Goal: Task Accomplishment & Management: Complete application form

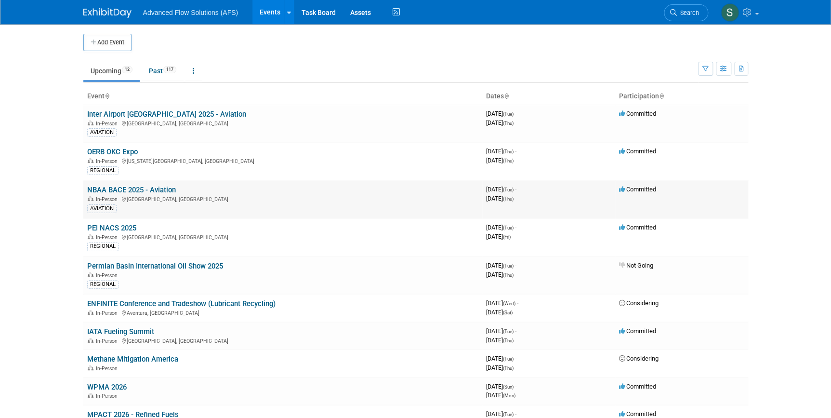
click at [112, 187] on link "NBAA BACE 2025 - Aviation" at bounding box center [131, 190] width 89 height 9
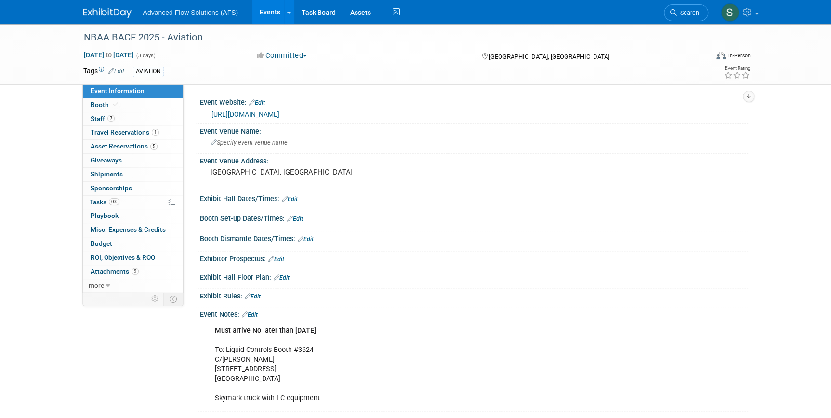
click at [101, 12] on img at bounding box center [107, 13] width 48 height 10
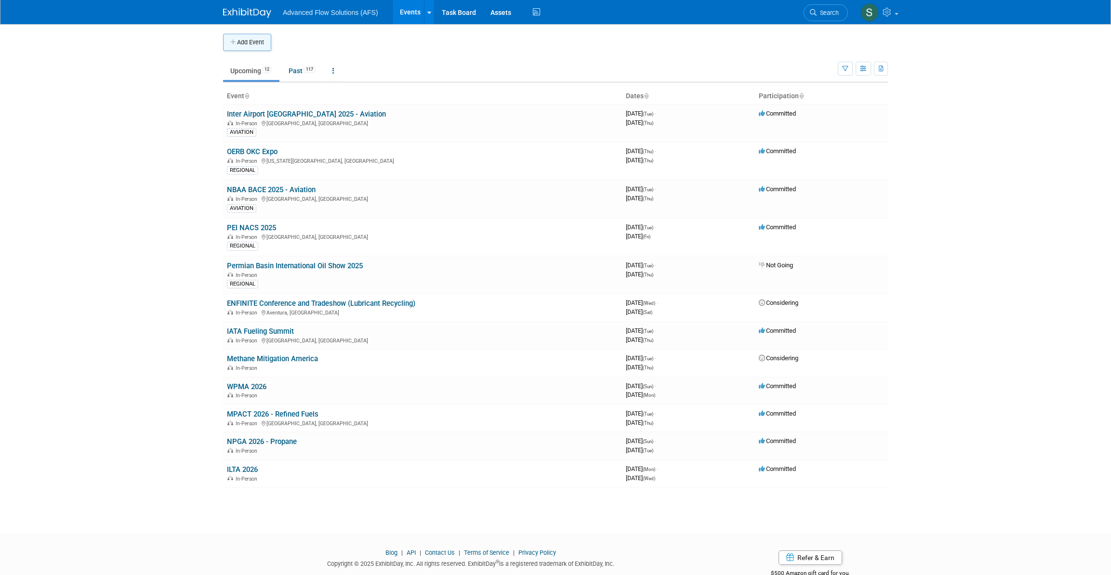
click at [248, 37] on button "Add Event" at bounding box center [247, 42] width 48 height 17
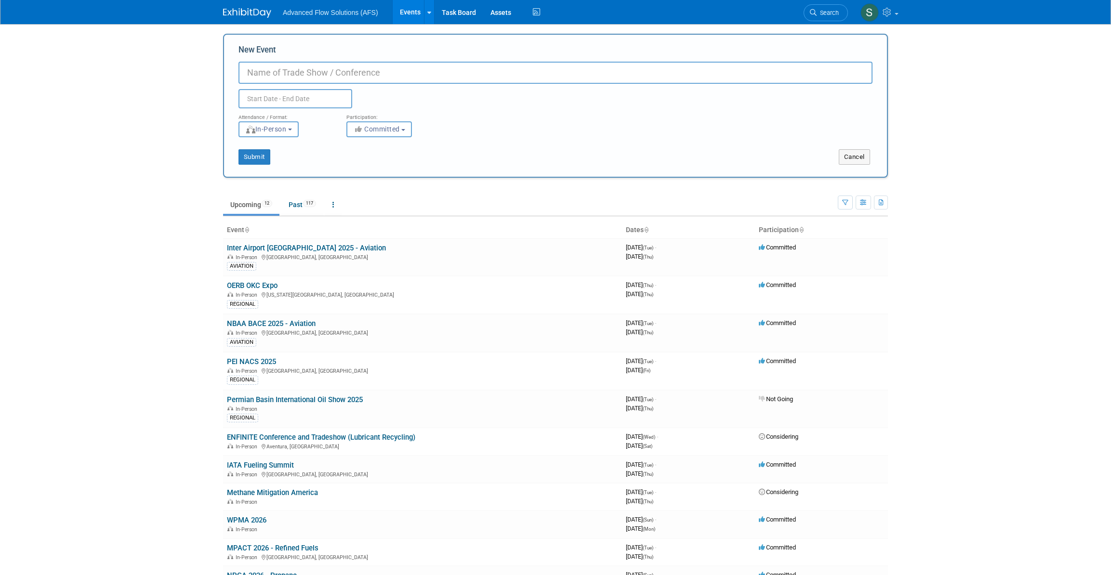
click at [287, 99] on input "text" at bounding box center [296, 98] width 114 height 19
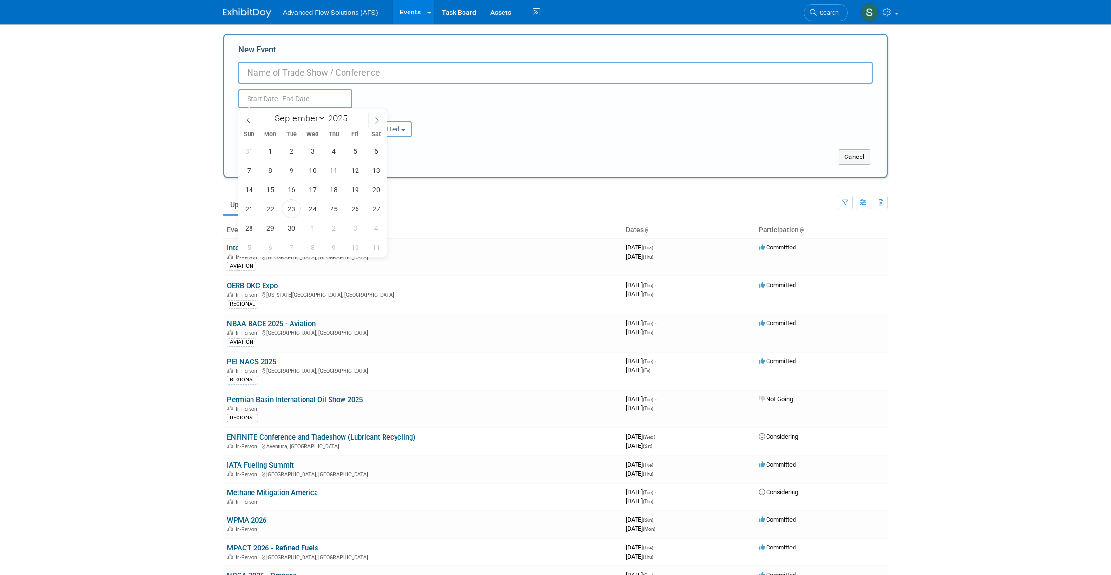
click at [377, 119] on icon at bounding box center [376, 120] width 7 height 7
click at [376, 121] on icon at bounding box center [376, 120] width 7 height 7
select select "11"
click at [376, 121] on icon at bounding box center [376, 120] width 7 height 7
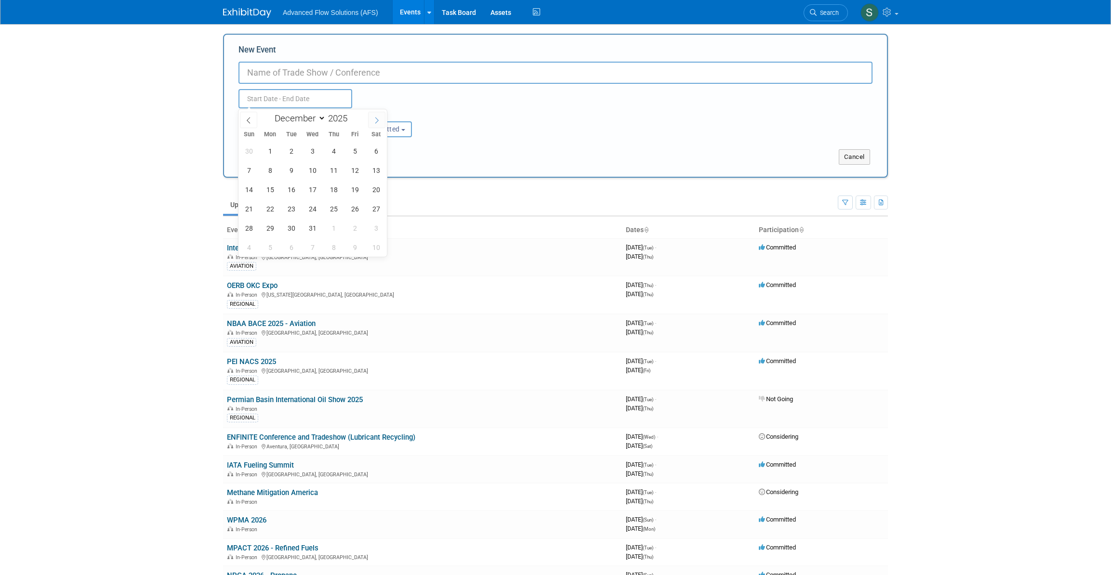
type input "2026"
click at [376, 121] on icon at bounding box center [376, 120] width 7 height 7
click at [247, 119] on icon at bounding box center [248, 120] width 7 height 7
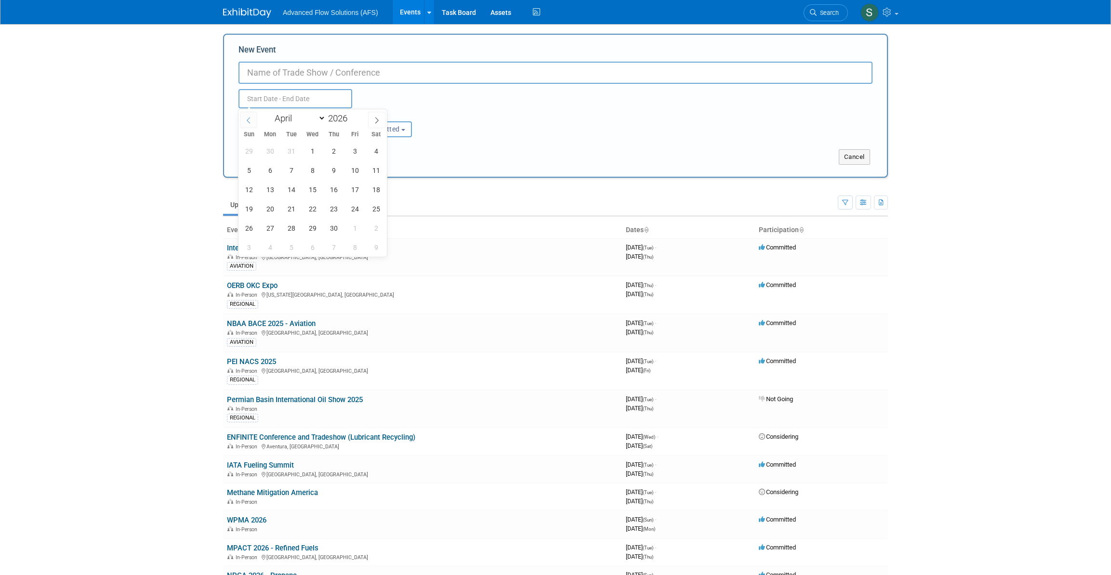
select select "2"
click at [291, 208] on span "24" at bounding box center [291, 209] width 19 height 19
click at [332, 207] on span "26" at bounding box center [333, 209] width 19 height 19
type input "Mar 24, 2026 to Mar 26, 2026"
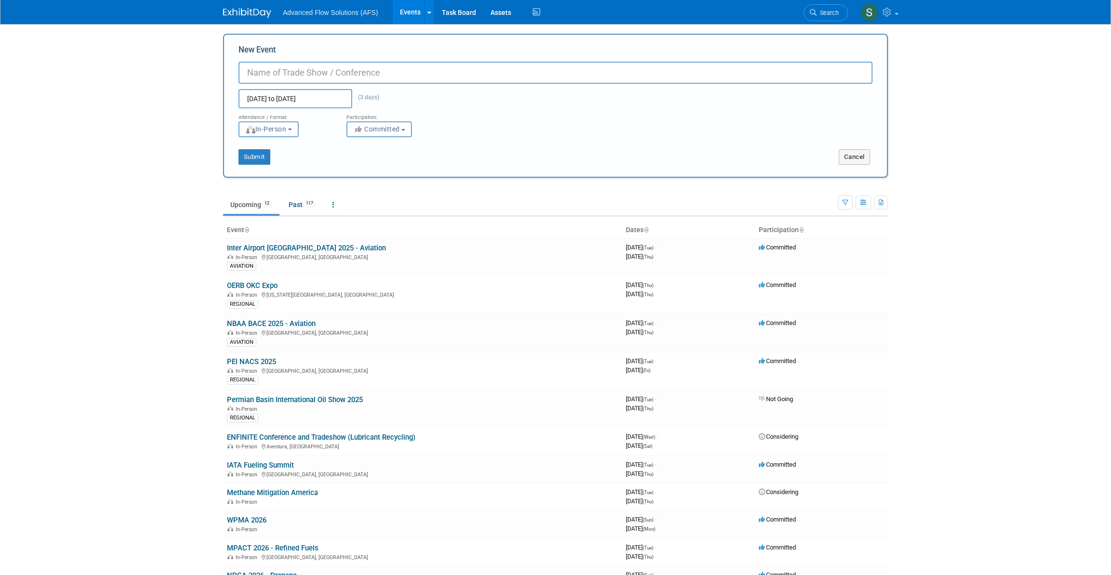
click at [293, 70] on input "New Event" at bounding box center [556, 73] width 634 height 22
type input "NBAA Schedulers & Dispatchers (Aviation)"
click at [256, 155] on button "Submit" at bounding box center [255, 156] width 32 height 15
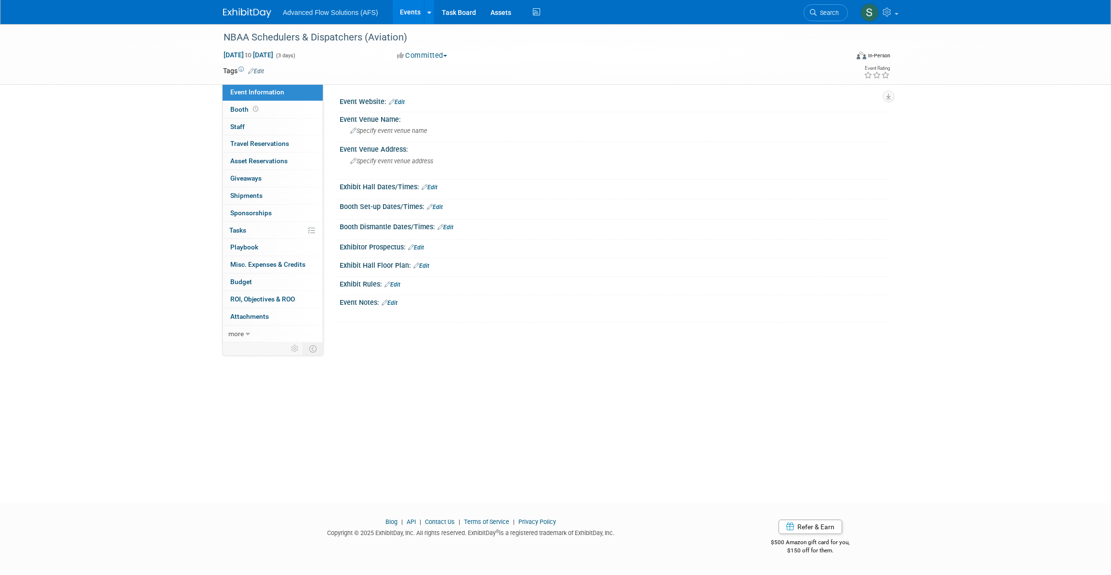
click at [427, 263] on link "Edit" at bounding box center [421, 266] width 16 height 7
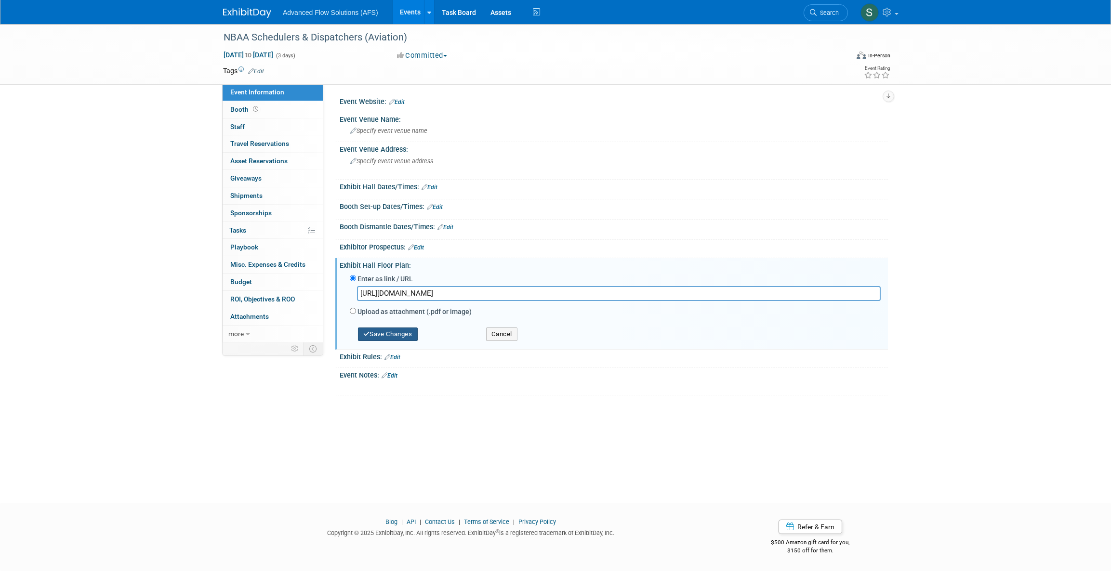
type input "https://sdc2026.mapyourshow.com/8_0/floorplan/?hallID=A&selectedBooth=1246"
click at [397, 336] on button "Save Changes" at bounding box center [388, 334] width 60 height 13
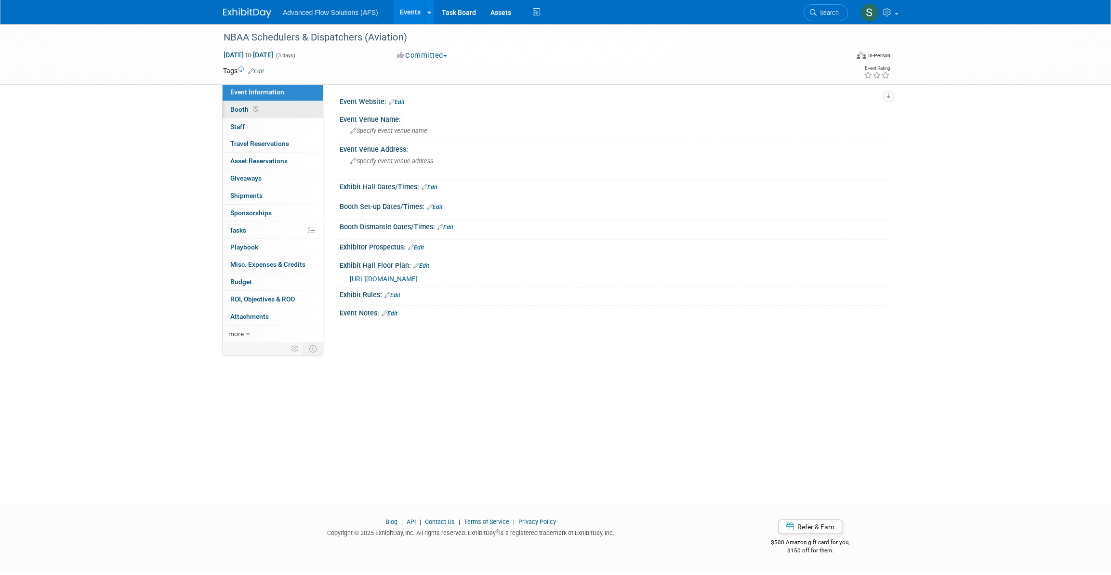
click at [241, 107] on span "Booth" at bounding box center [245, 110] width 30 height 8
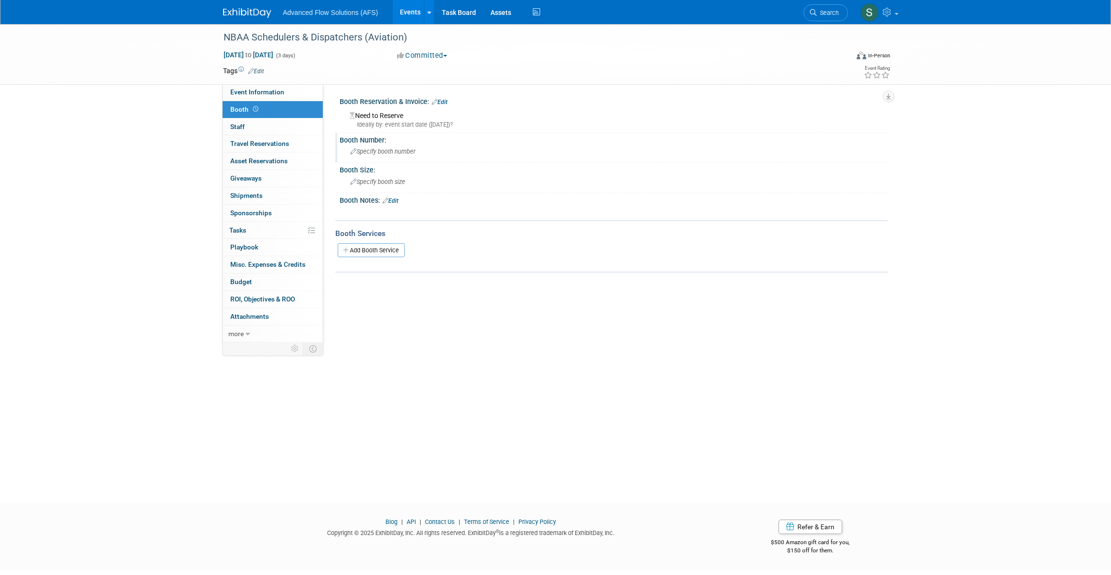
click at [374, 148] on span "Specify booth number" at bounding box center [382, 151] width 65 height 7
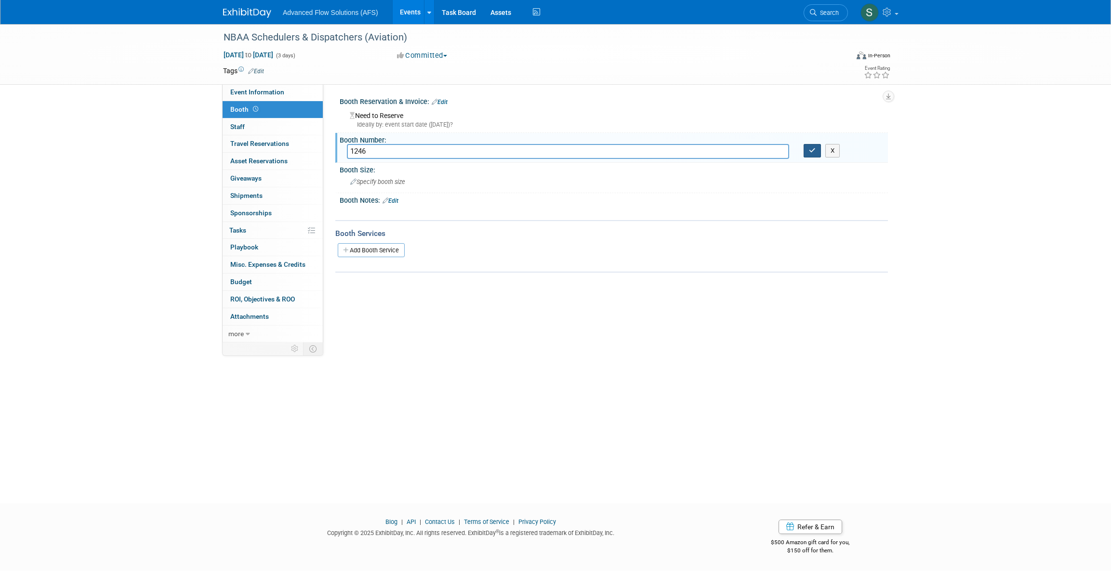
type input "1246"
click at [814, 154] on button "button" at bounding box center [812, 150] width 17 height 13
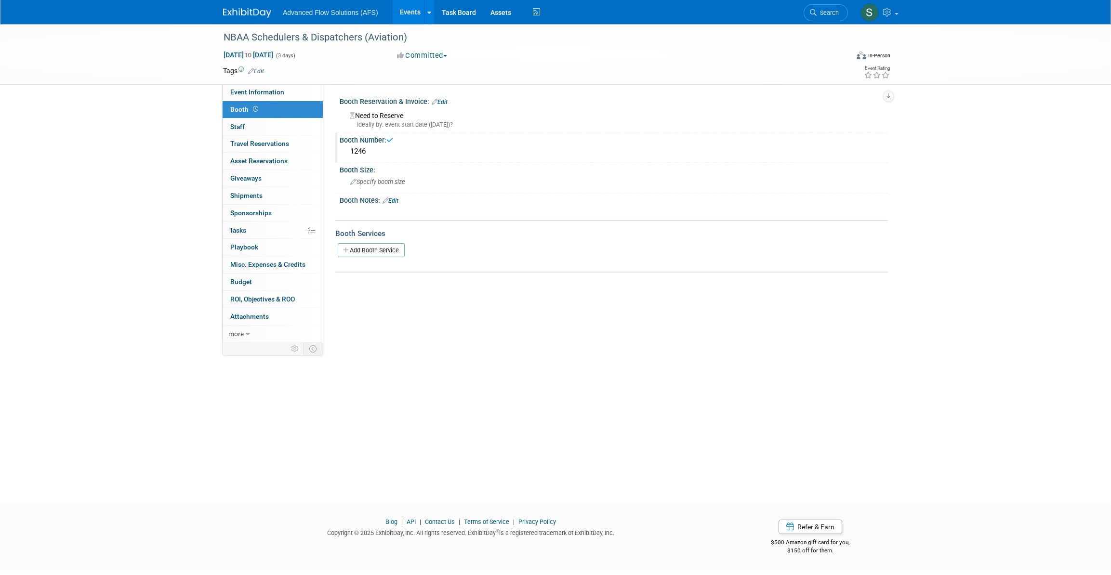
click at [397, 114] on div "Need to Reserve Ideally by: event start date (Tue. Mar 24, 2026)?" at bounding box center [614, 118] width 534 height 21
click at [441, 102] on link "Edit" at bounding box center [440, 102] width 16 height 7
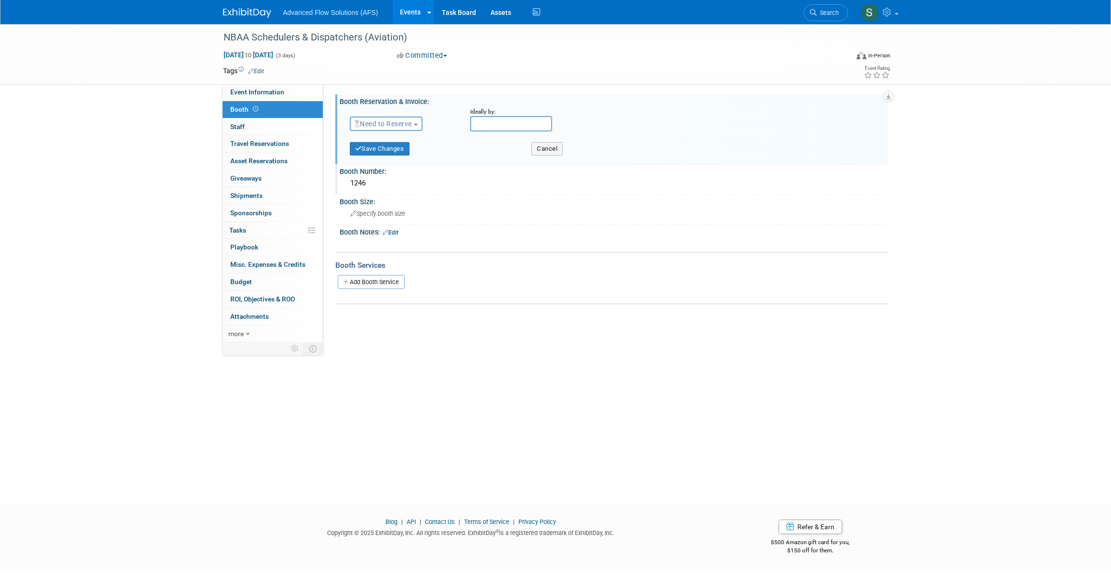
click at [418, 121] on button "Need to Reserve" at bounding box center [386, 124] width 73 height 14
click at [396, 157] on link "Reserved" at bounding box center [401, 153] width 103 height 13
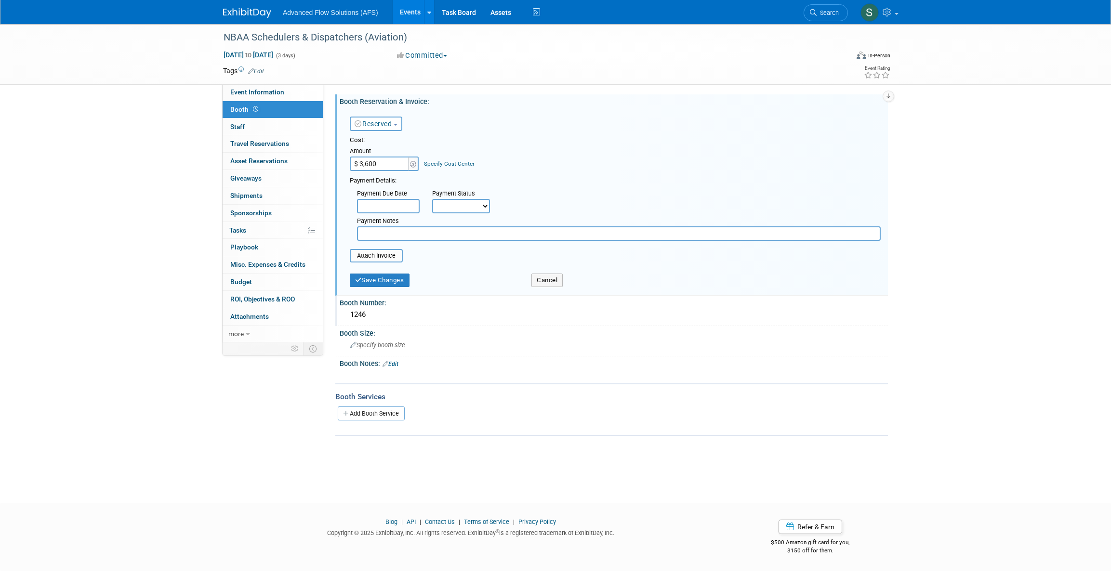
type input "$ 3,600.00"
click at [481, 202] on select "Not Paid Yet Partially Paid Paid in Full" at bounding box center [461, 206] width 58 height 14
select select "1"
click at [432, 199] on select "Not Paid Yet Partially Paid Paid in Full" at bounding box center [461, 206] width 58 height 14
click at [372, 279] on button "Save Changes" at bounding box center [380, 280] width 60 height 13
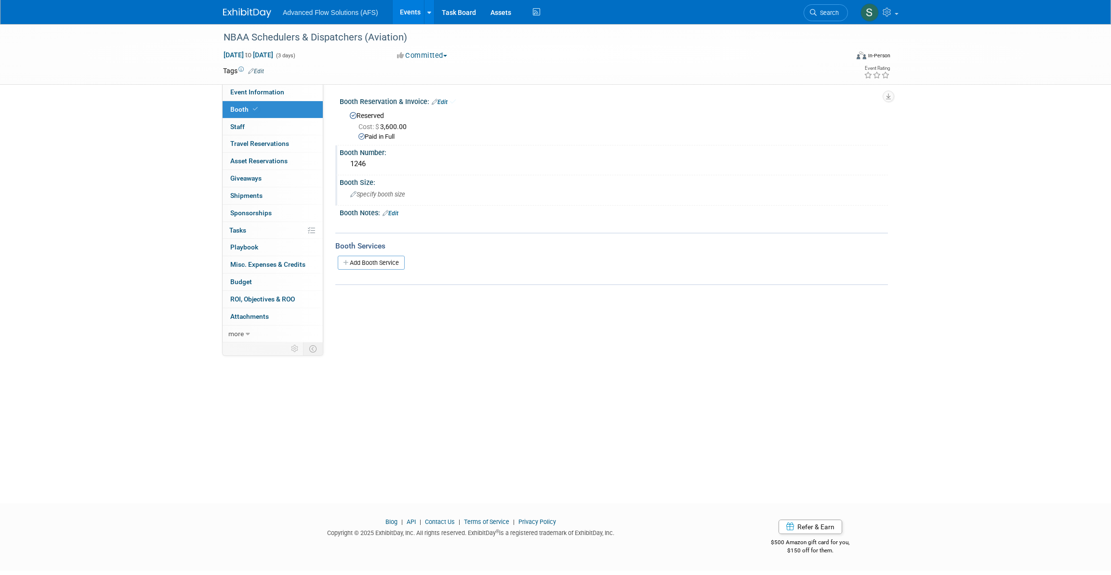
click at [377, 193] on span "Specify booth size" at bounding box center [377, 194] width 55 height 7
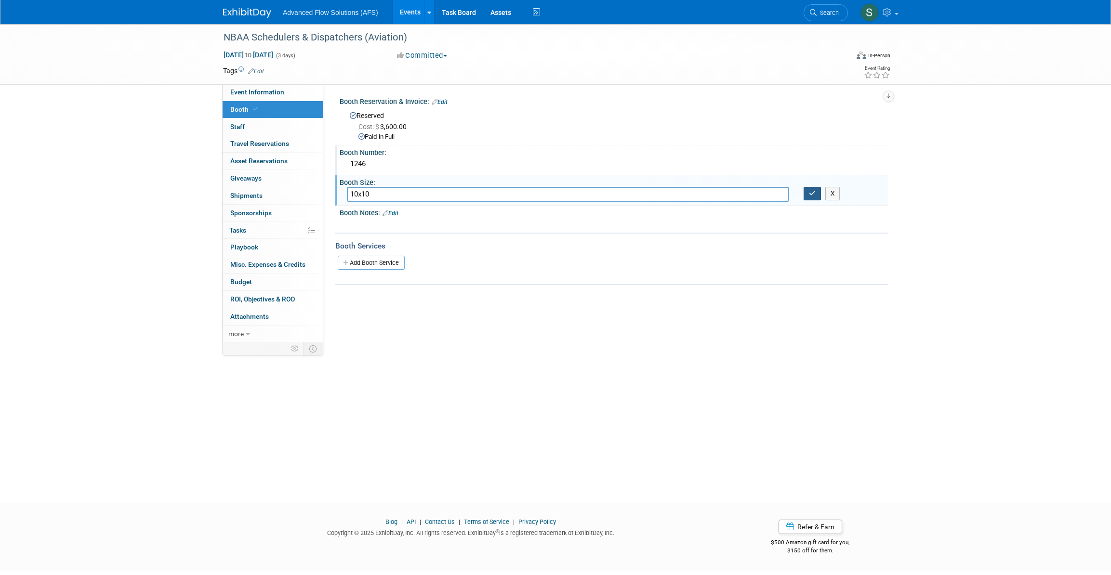
type input "10x10"
click at [809, 195] on icon "button" at bounding box center [812, 193] width 7 height 6
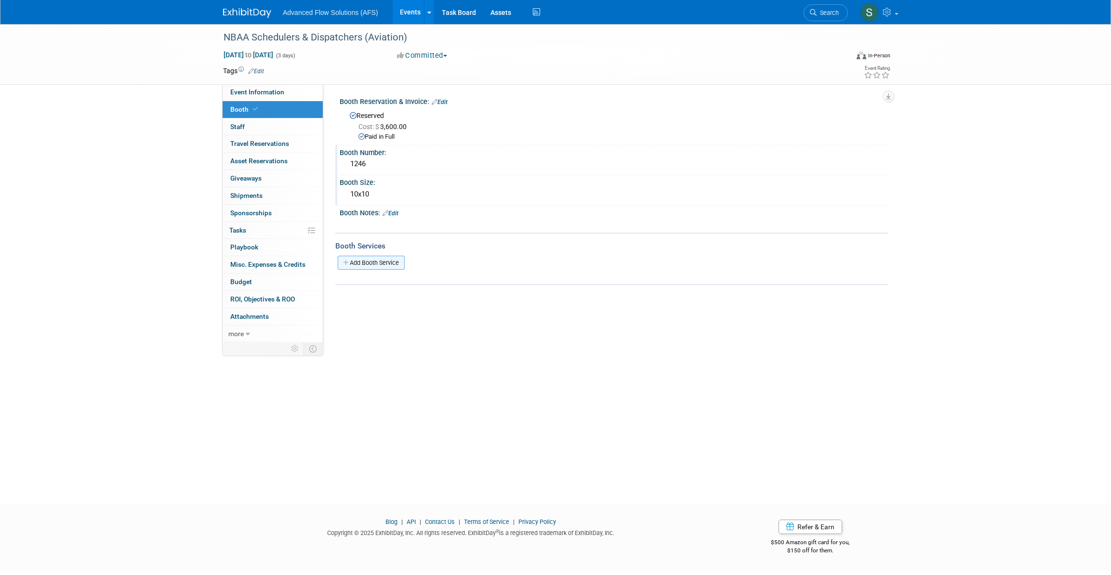
click at [375, 263] on link "Add Booth Service" at bounding box center [371, 263] width 67 height 14
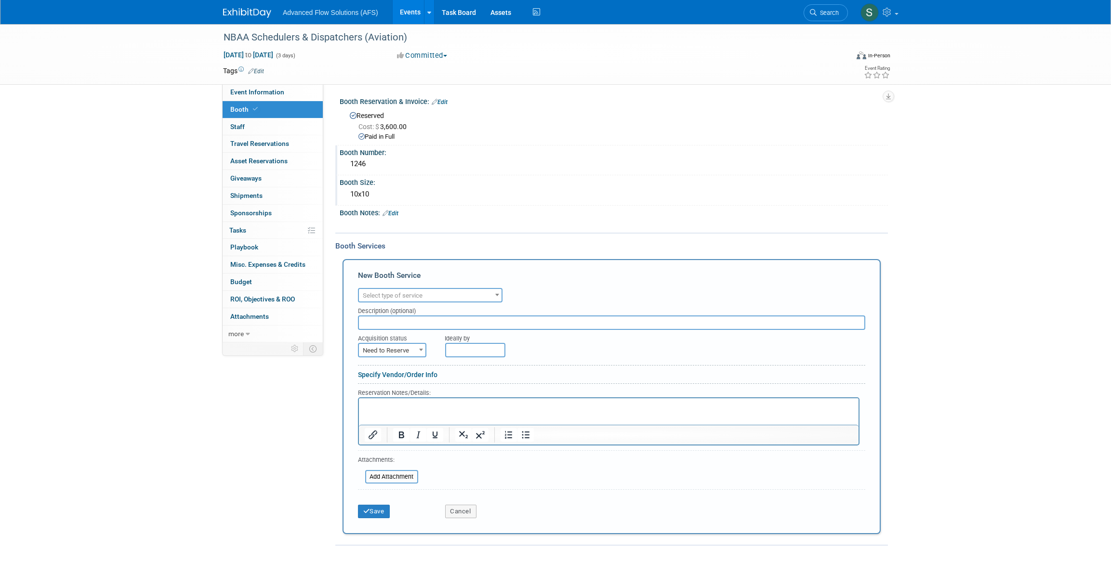
click at [496, 294] on b at bounding box center [497, 295] width 4 height 2
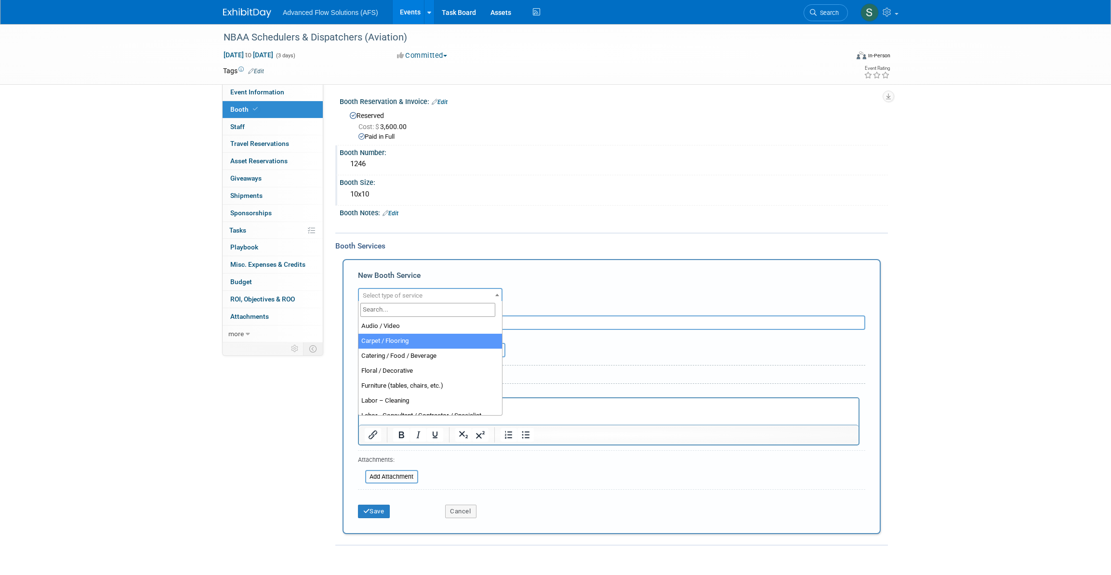
select select "4"
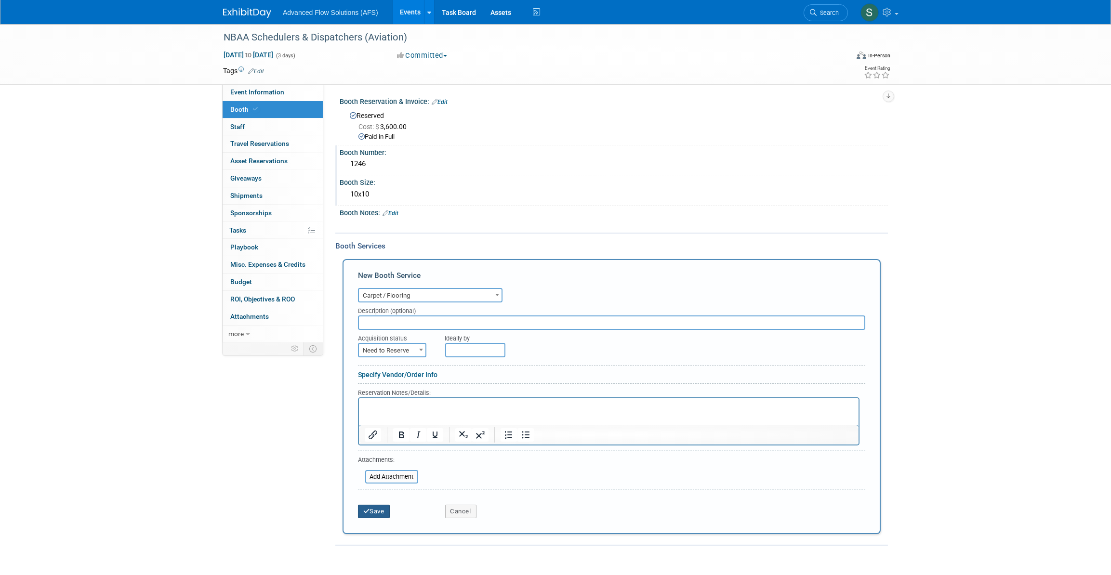
click at [369, 509] on icon "submit" at bounding box center [366, 511] width 7 height 6
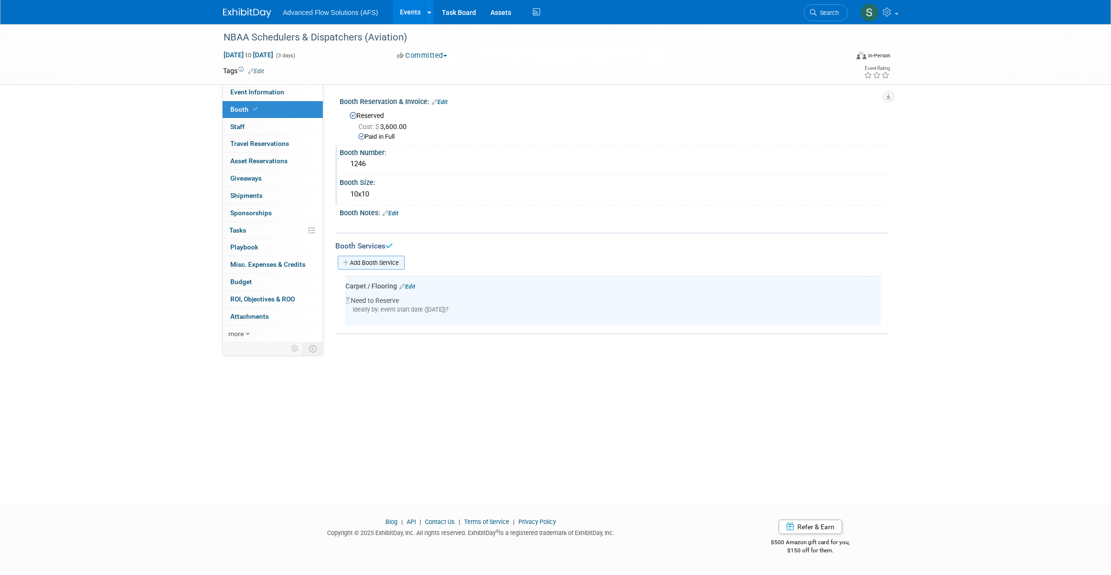
click at [379, 260] on link "Add Booth Service" at bounding box center [371, 263] width 67 height 14
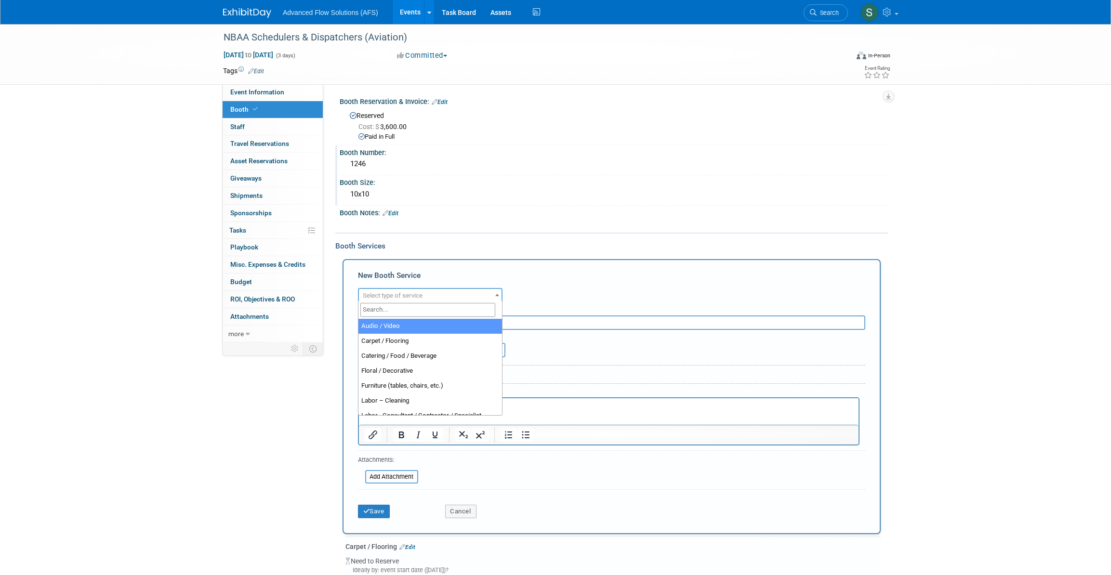
click at [495, 294] on b at bounding box center [497, 295] width 4 height 2
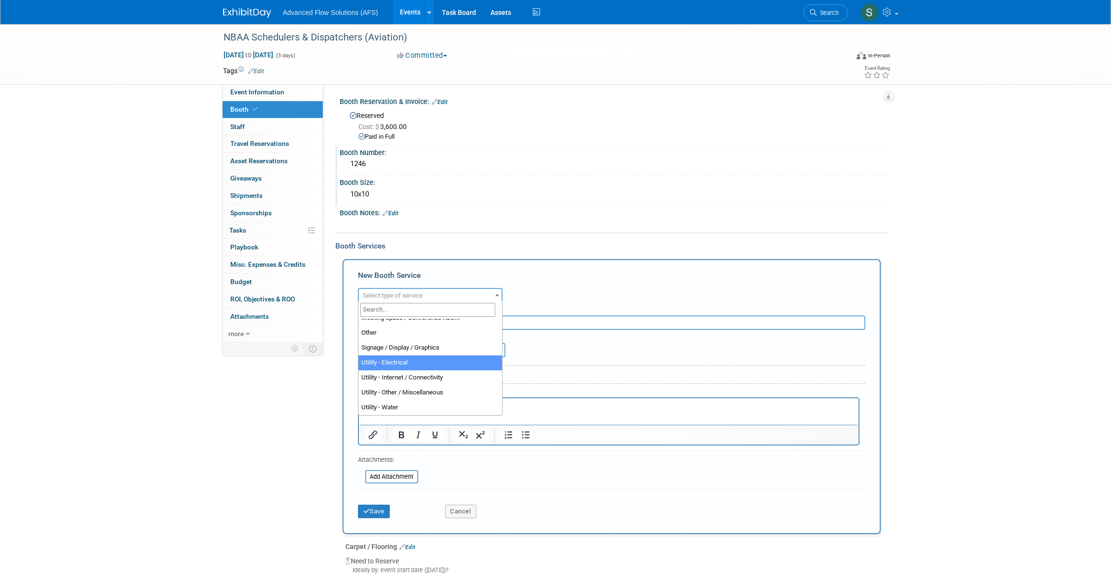
select select "8"
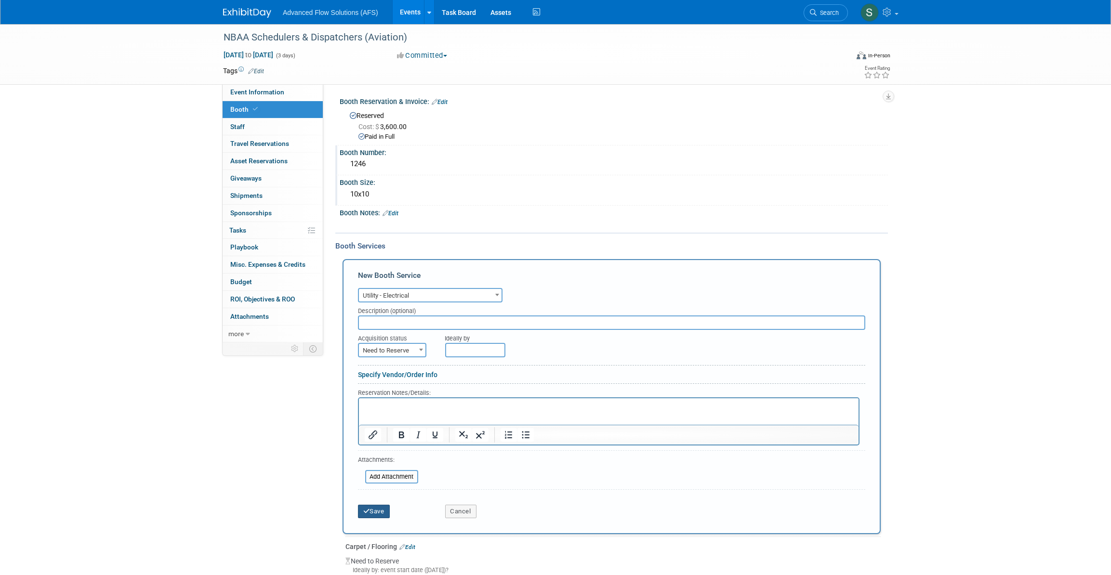
click at [372, 510] on button "Save" at bounding box center [374, 511] width 32 height 13
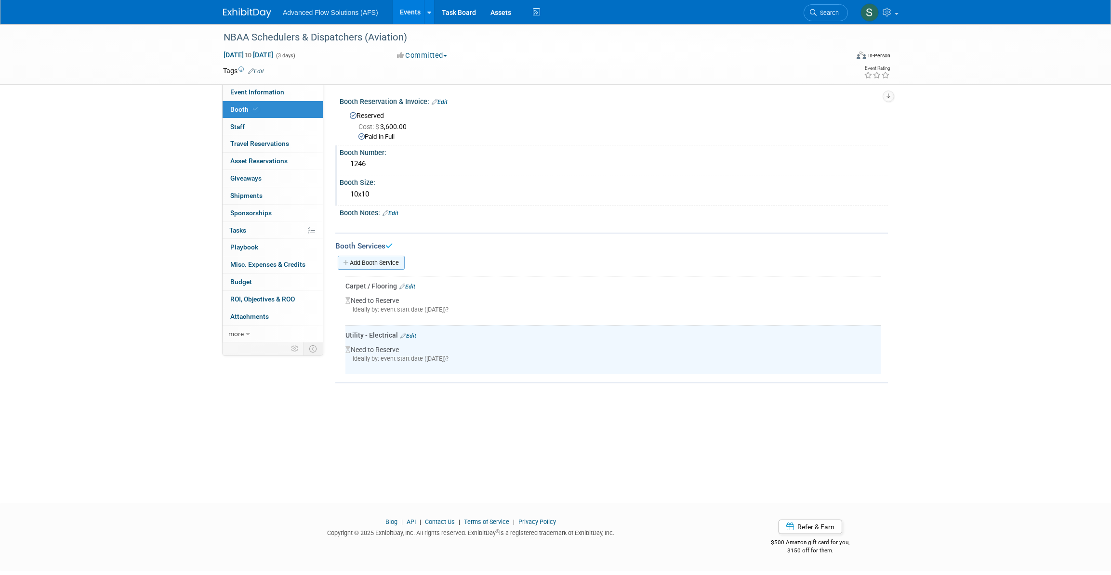
click at [395, 259] on link "Add Booth Service" at bounding box center [371, 263] width 67 height 14
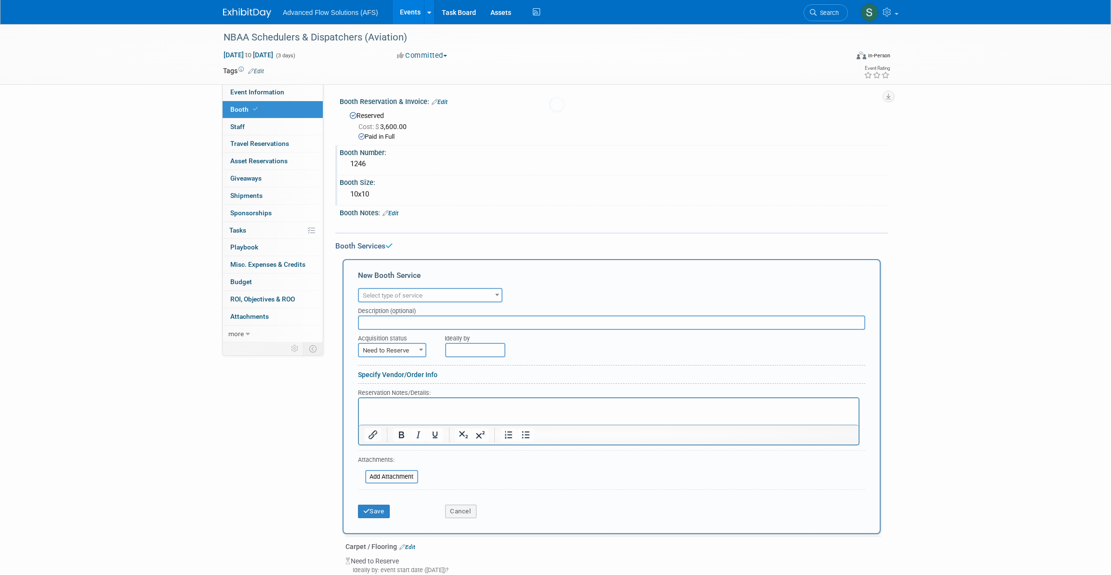
scroll to position [0, 0]
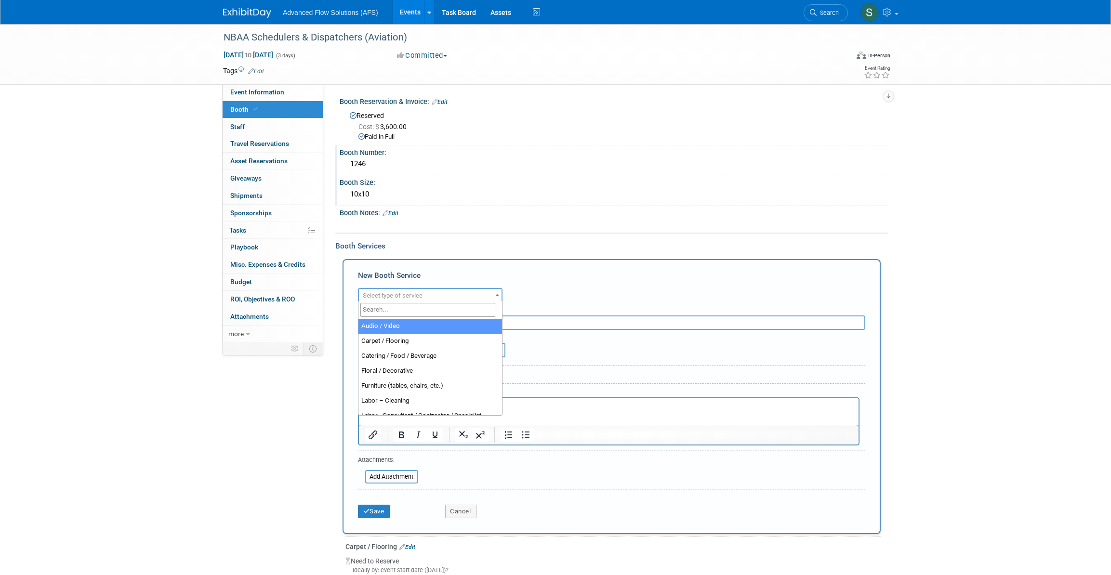
click at [495, 294] on b at bounding box center [497, 295] width 4 height 2
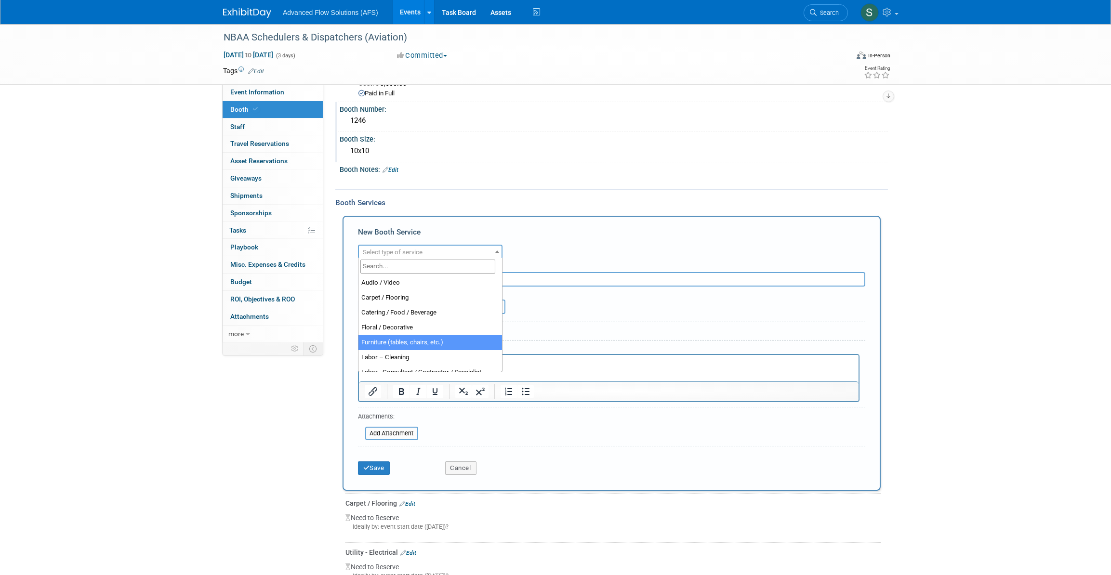
select select "6"
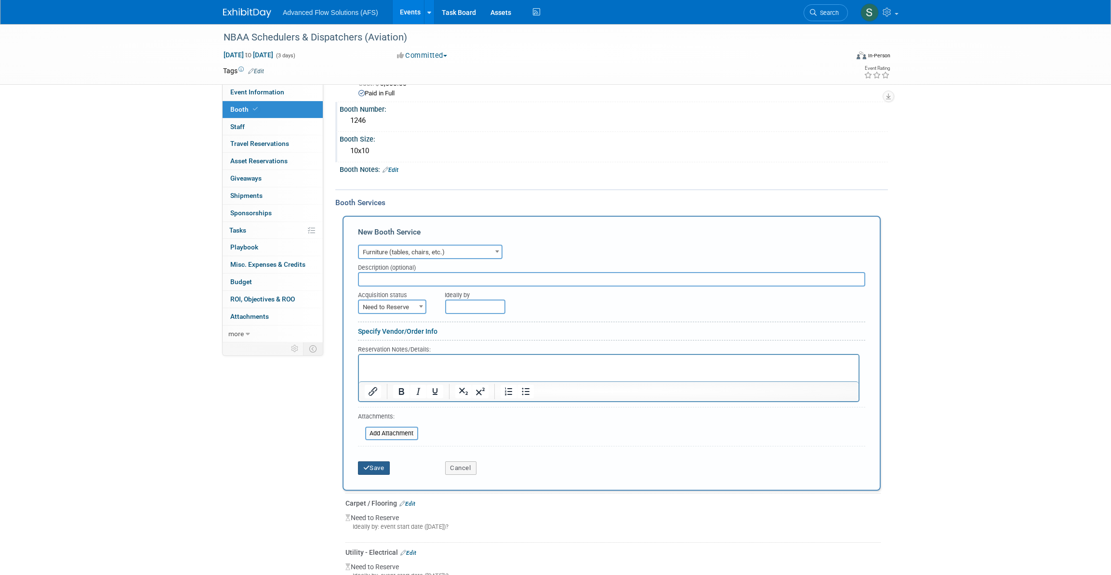
click at [376, 466] on button "Save" at bounding box center [374, 468] width 32 height 13
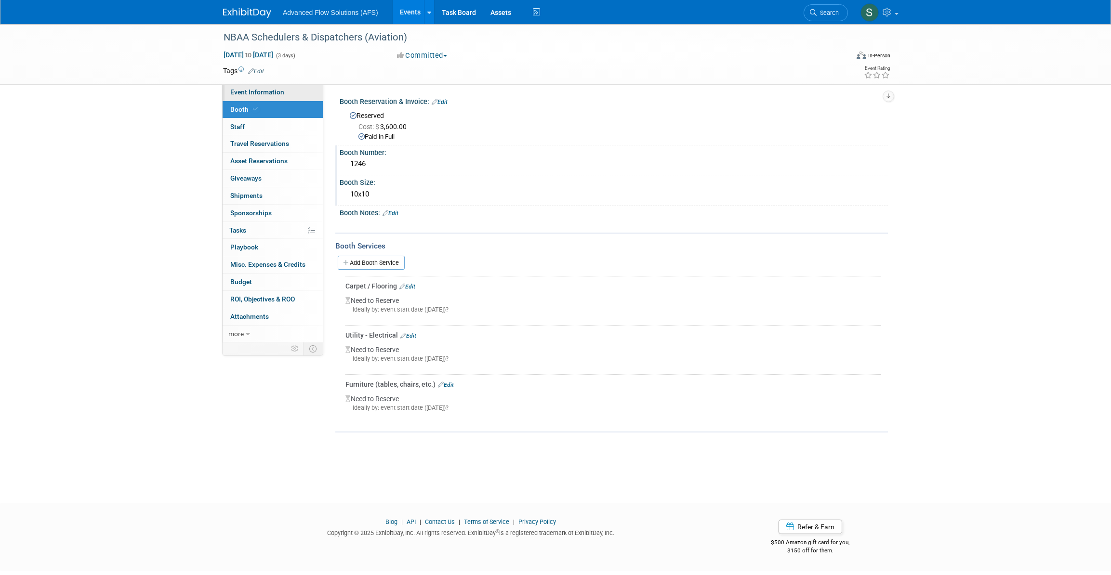
click at [247, 92] on span "Event Information" at bounding box center [257, 92] width 54 height 8
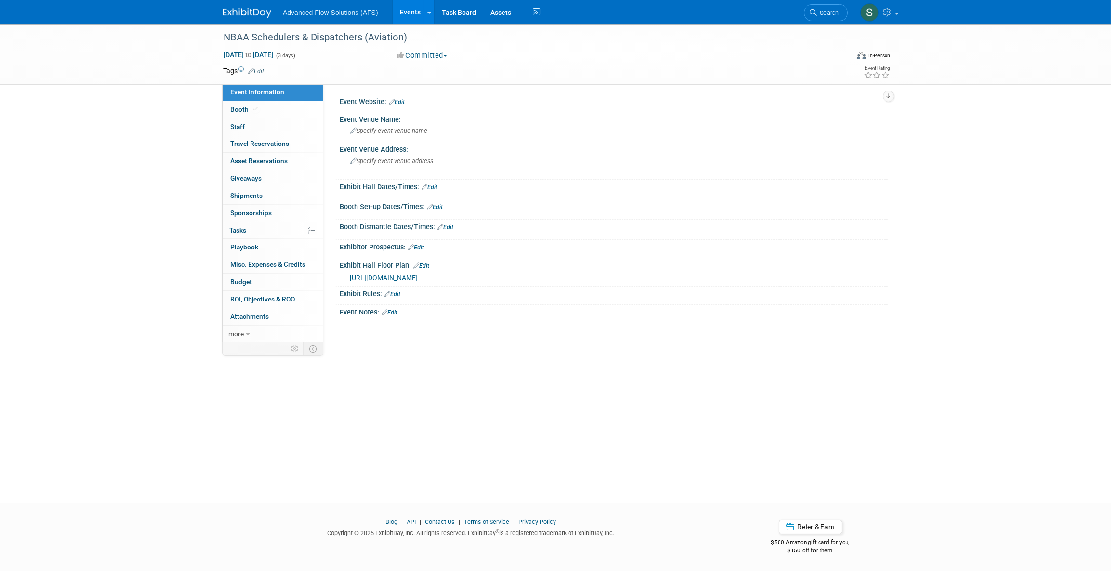
click at [401, 103] on link "Edit" at bounding box center [397, 102] width 16 height 7
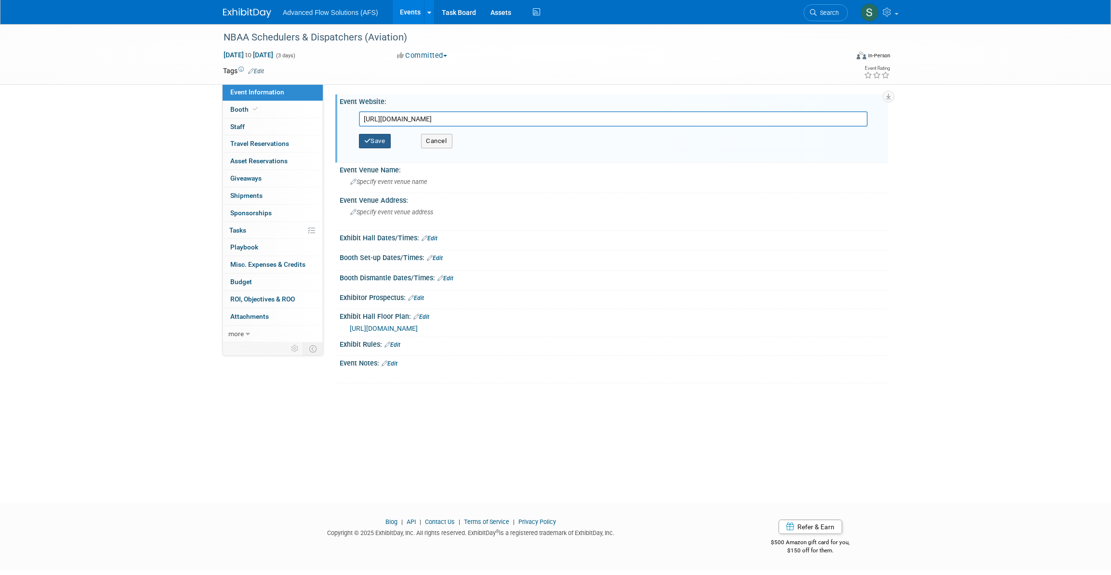
type input "https://nbaa.org/events/2026-nbaa-schedulers-dispatchers-conference-sdc2026/"
click at [372, 141] on button "Save" at bounding box center [375, 141] width 32 height 14
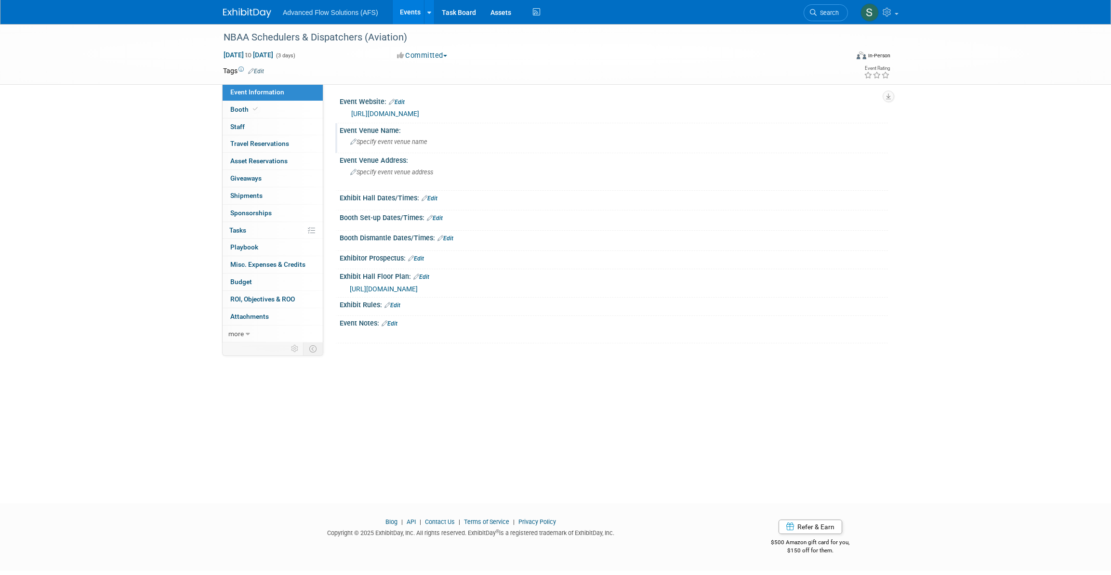
click at [366, 141] on span "Specify event venue name" at bounding box center [388, 141] width 77 height 7
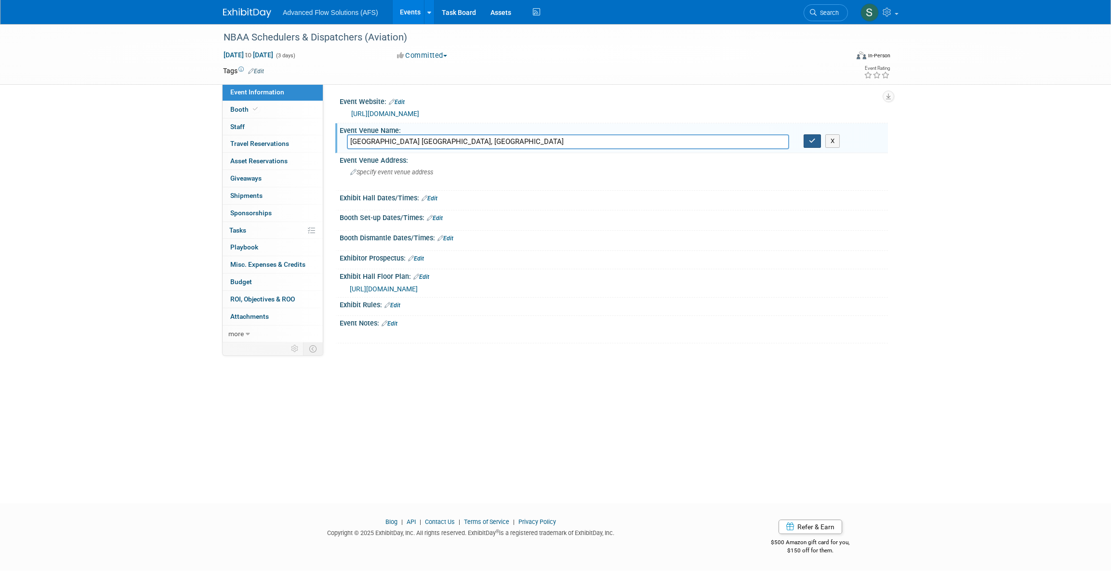
type input "Huntington Convention Center of Cleveland Cleveland, OH"
click at [811, 141] on icon "button" at bounding box center [812, 141] width 7 height 6
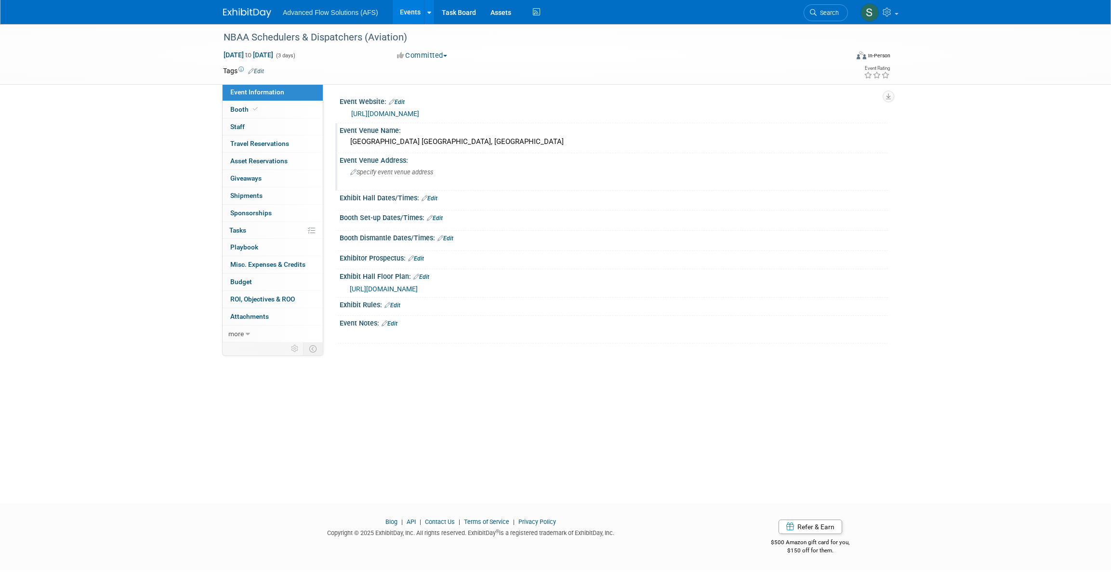
click at [361, 173] on span "Specify event venue address" at bounding box center [391, 172] width 83 height 7
type textarea "300 Lakeside Ave E, Cleveland, OH 44113"
click at [544, 170] on icon "button" at bounding box center [546, 171] width 7 height 6
click at [438, 215] on link "Edit" at bounding box center [435, 218] width 16 height 7
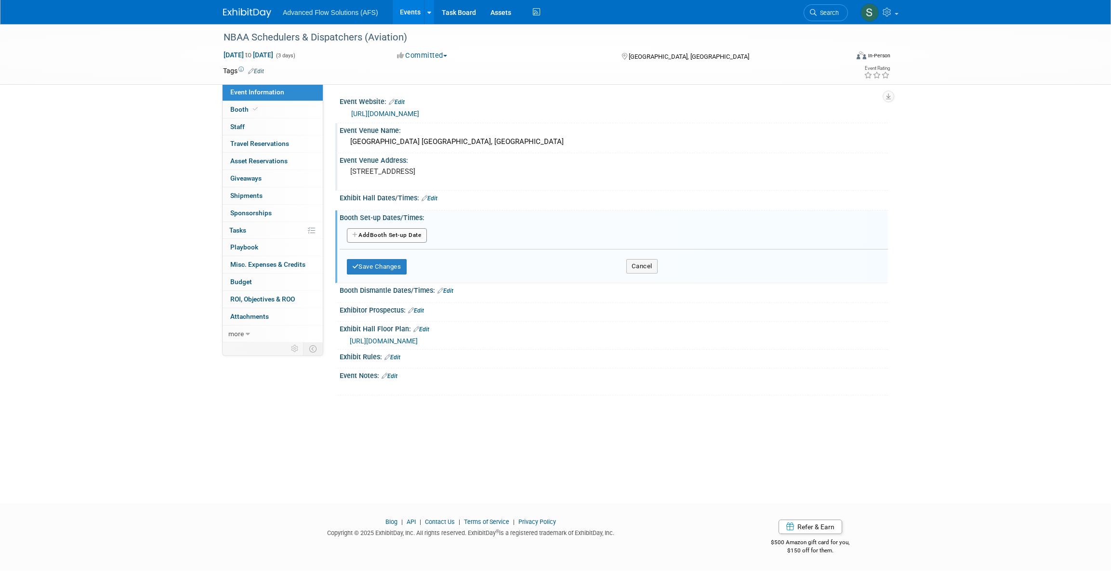
click at [379, 231] on button "Add Another Booth Set-up Date" at bounding box center [387, 235] width 80 height 14
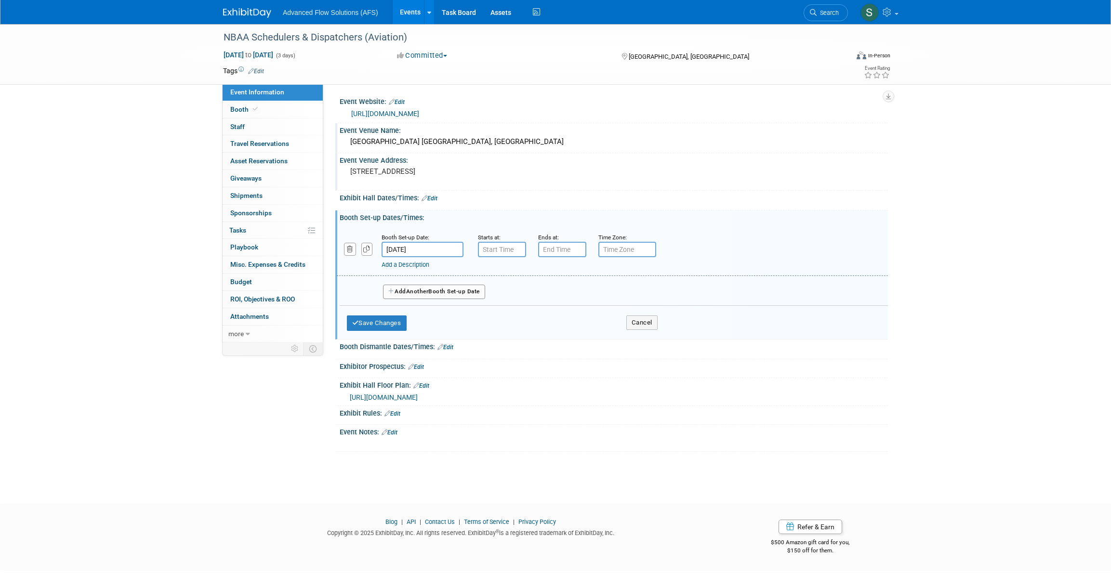
drag, startPoint x: 441, startPoint y: 247, endPoint x: 453, endPoint y: 219, distance: 30.2
click at [453, 219] on div "Booth Set-up Dates/Times: Edit" at bounding box center [614, 217] width 548 height 12
click at [412, 248] on input "Mar 24, 2026" at bounding box center [423, 249] width 82 height 15
click at [415, 352] on span "23" at bounding box center [413, 355] width 19 height 19
type input "Mar 23, 2026"
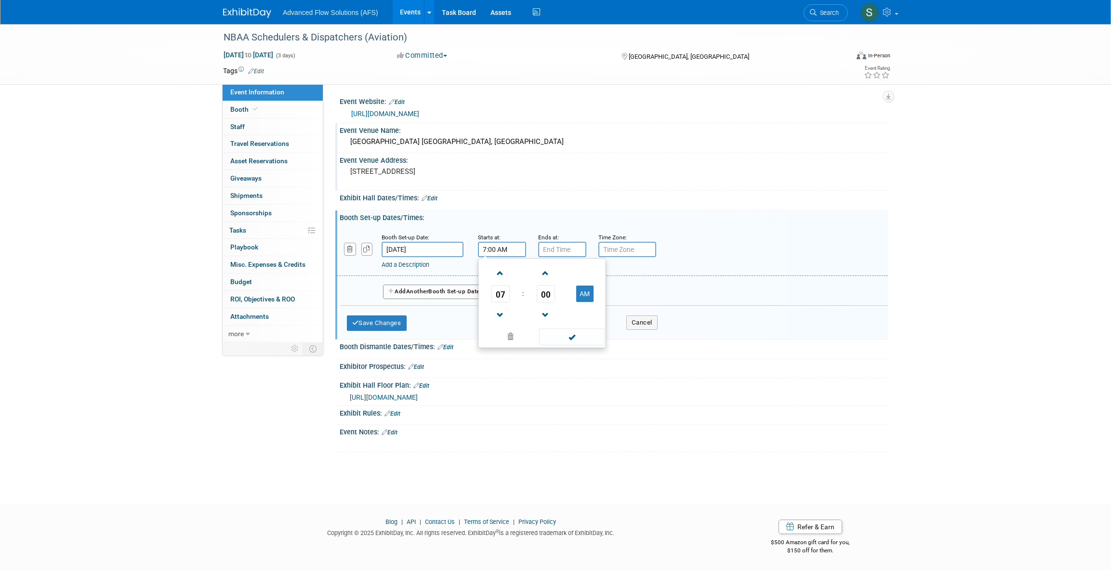
click at [489, 247] on input "7:00 AM" at bounding box center [502, 249] width 48 height 15
click at [497, 274] on span at bounding box center [500, 273] width 17 height 17
type input "10:00 AM"
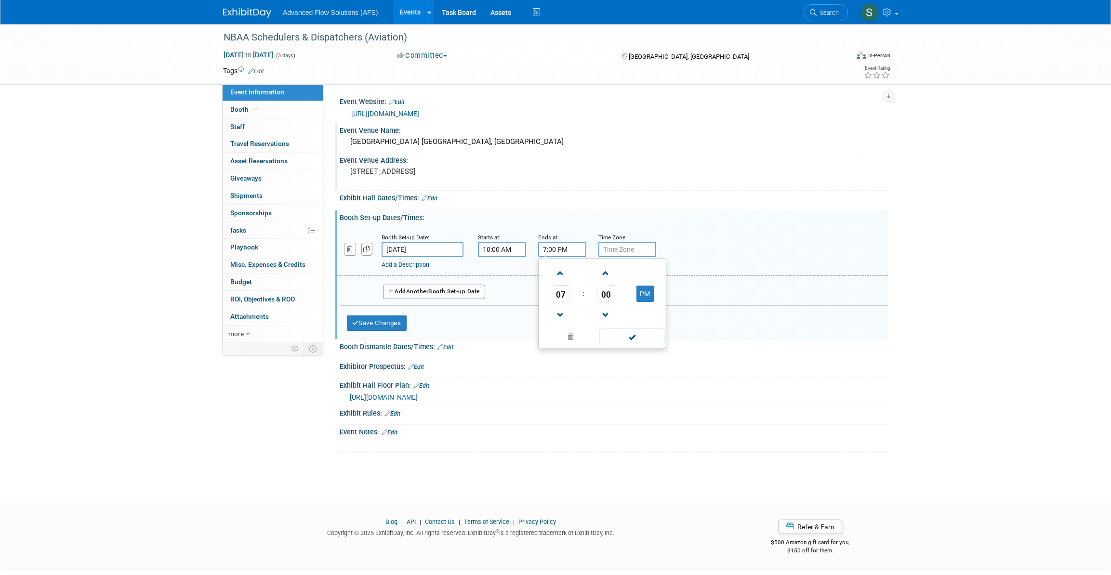
click at [552, 250] on input "7:00 PM" at bounding box center [562, 249] width 48 height 15
click at [559, 313] on span at bounding box center [560, 315] width 17 height 17
type input "5:00 PM"
click at [624, 333] on span at bounding box center [631, 337] width 65 height 17
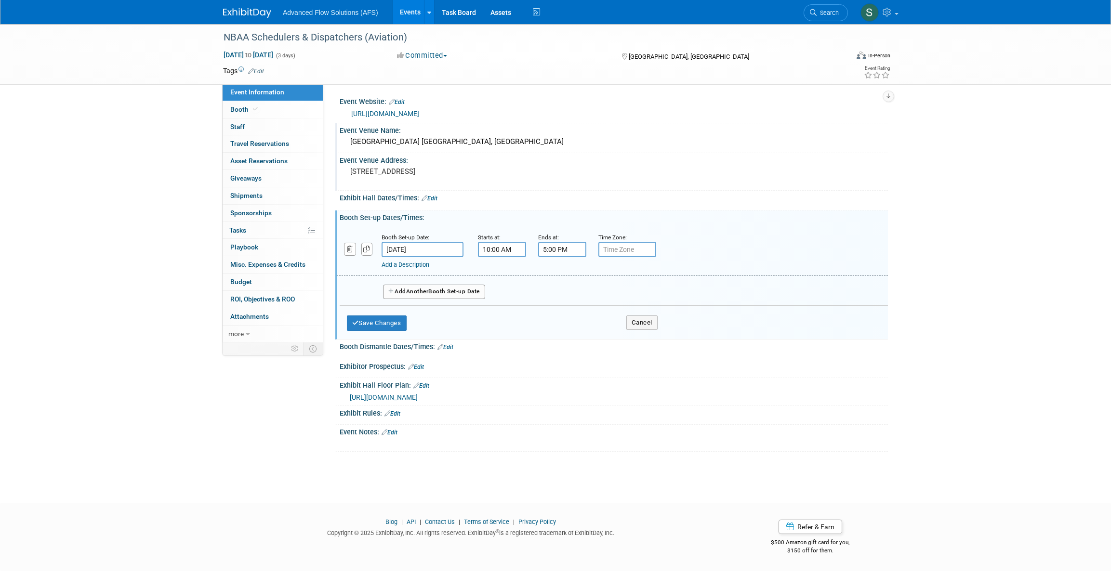
click at [410, 289] on span "Another" at bounding box center [417, 291] width 23 height 7
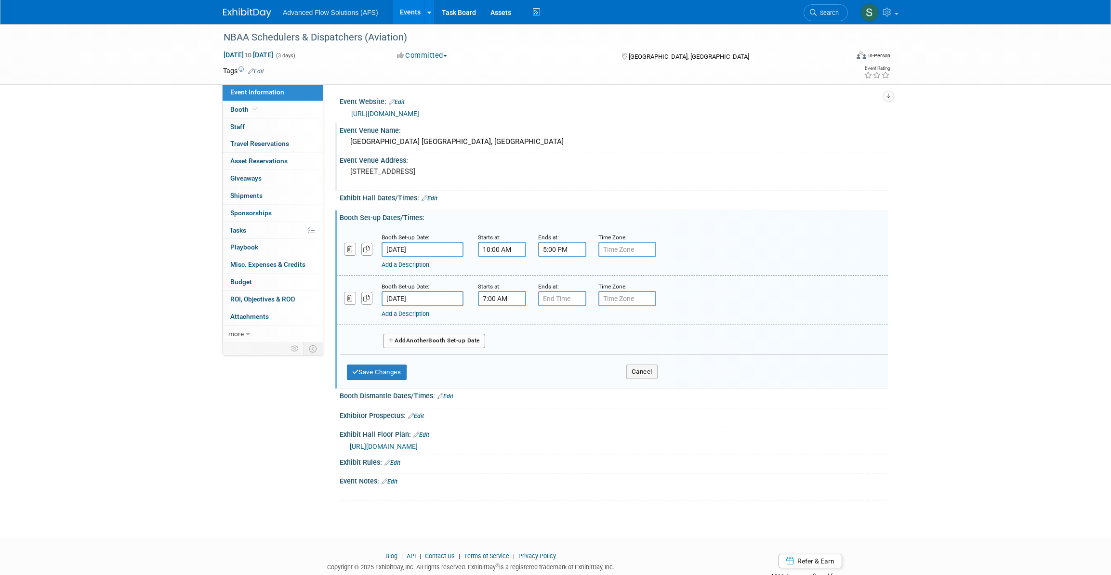
click at [490, 291] on input "7:00 AM" at bounding box center [502, 298] width 48 height 15
click at [500, 296] on input "7:00 AM" at bounding box center [502, 298] width 48 height 15
click at [497, 326] on span at bounding box center [500, 322] width 17 height 17
type input "8:00 AM"
click at [570, 296] on input "7:00 PM" at bounding box center [562, 298] width 48 height 15
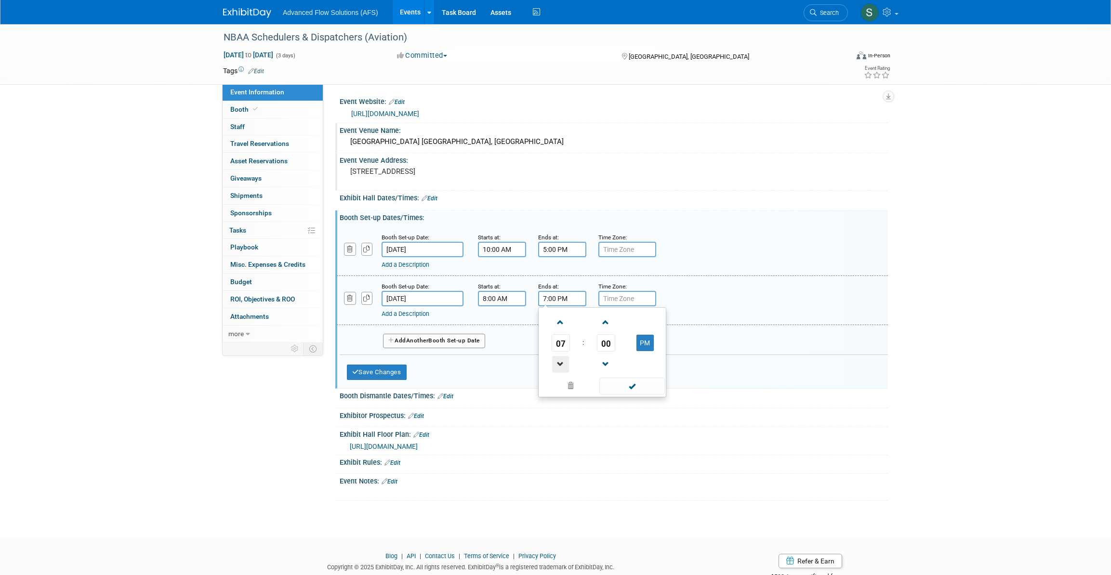
click at [557, 362] on span at bounding box center [560, 364] width 17 height 17
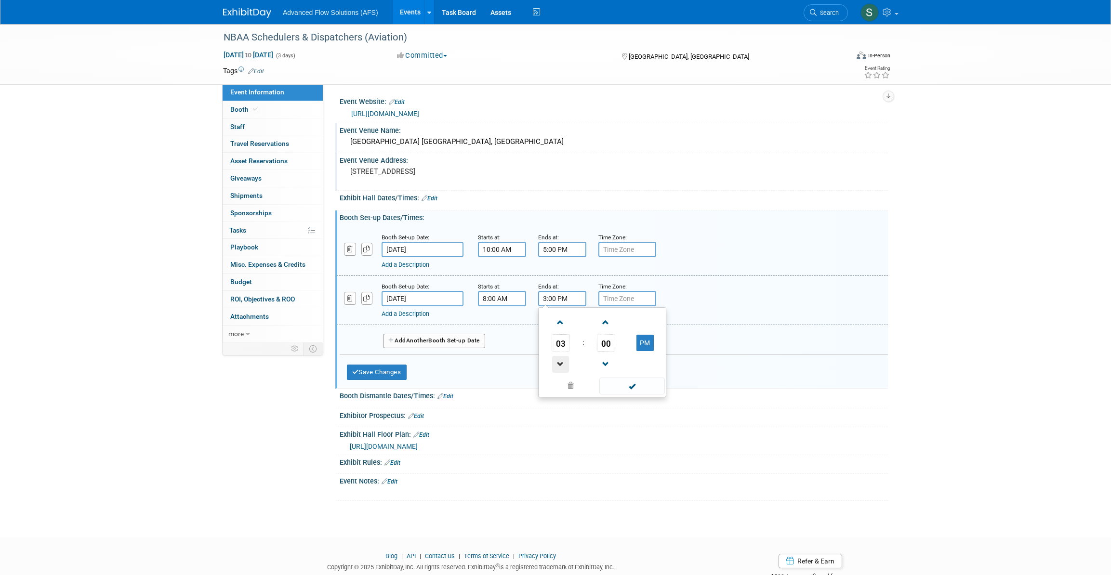
type input "2:00 PM"
click at [630, 385] on span at bounding box center [631, 386] width 65 height 17
click at [398, 367] on button "Save Changes" at bounding box center [377, 372] width 60 height 15
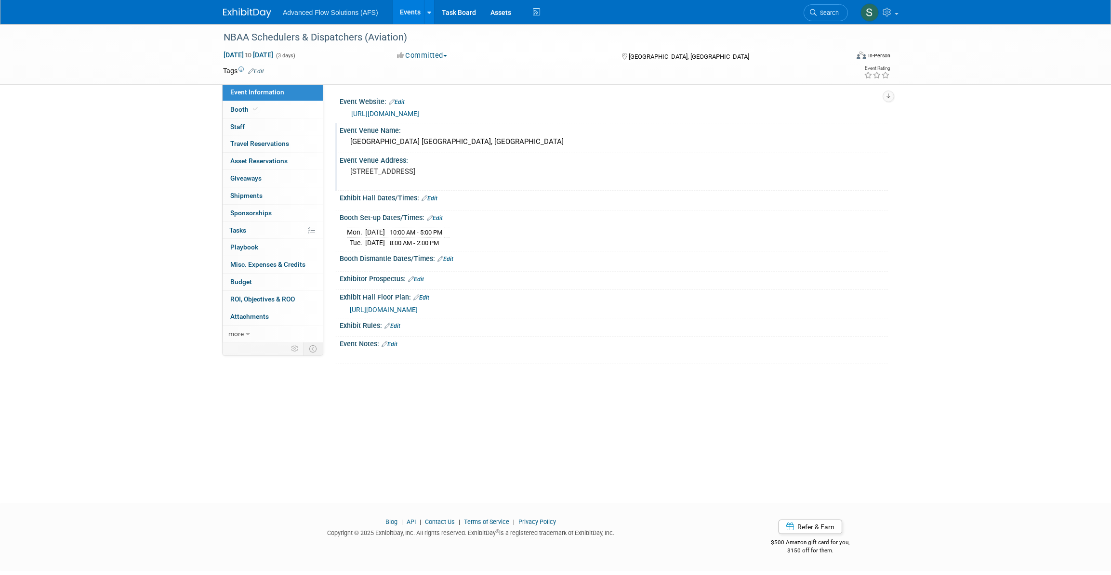
click at [452, 256] on link "Edit" at bounding box center [446, 259] width 16 height 7
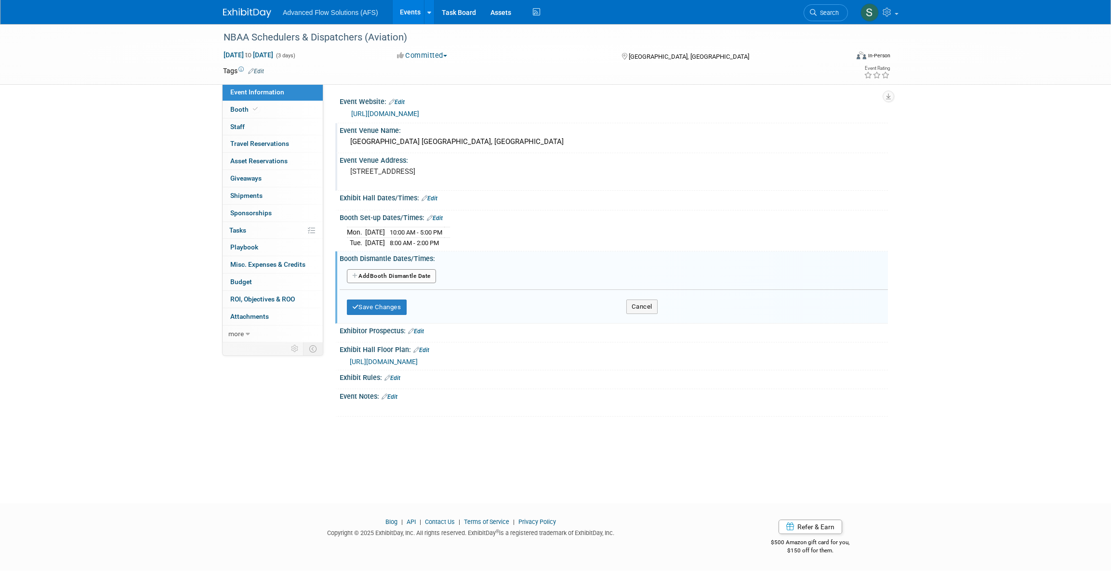
click at [400, 276] on button "Add Another Booth Dismantle Date" at bounding box center [391, 276] width 89 height 14
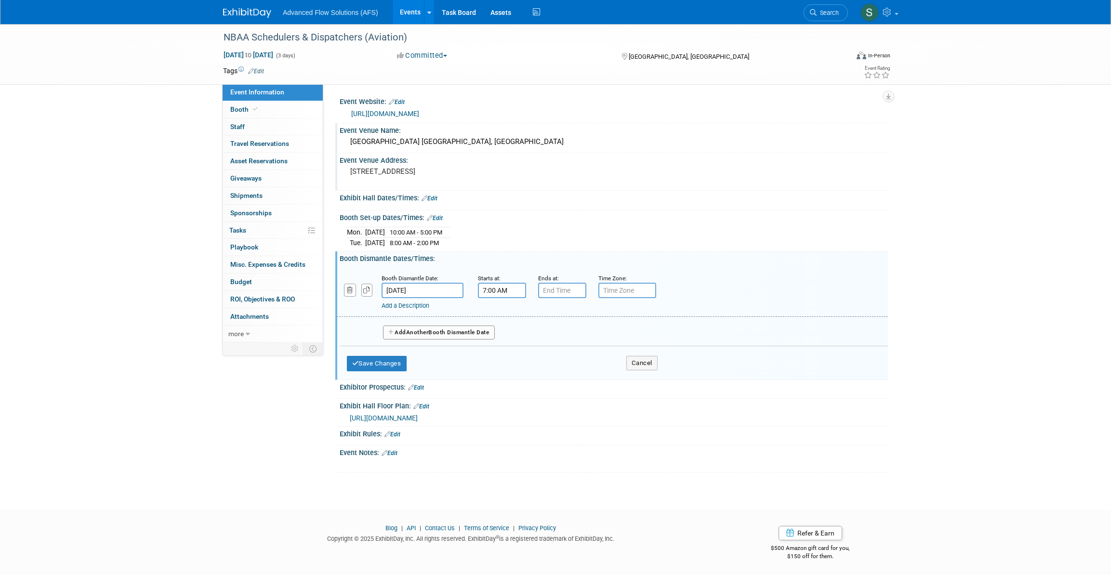
click at [509, 290] on input "7:00 AM" at bounding box center [502, 290] width 48 height 15
click at [502, 355] on span at bounding box center [500, 355] width 17 height 17
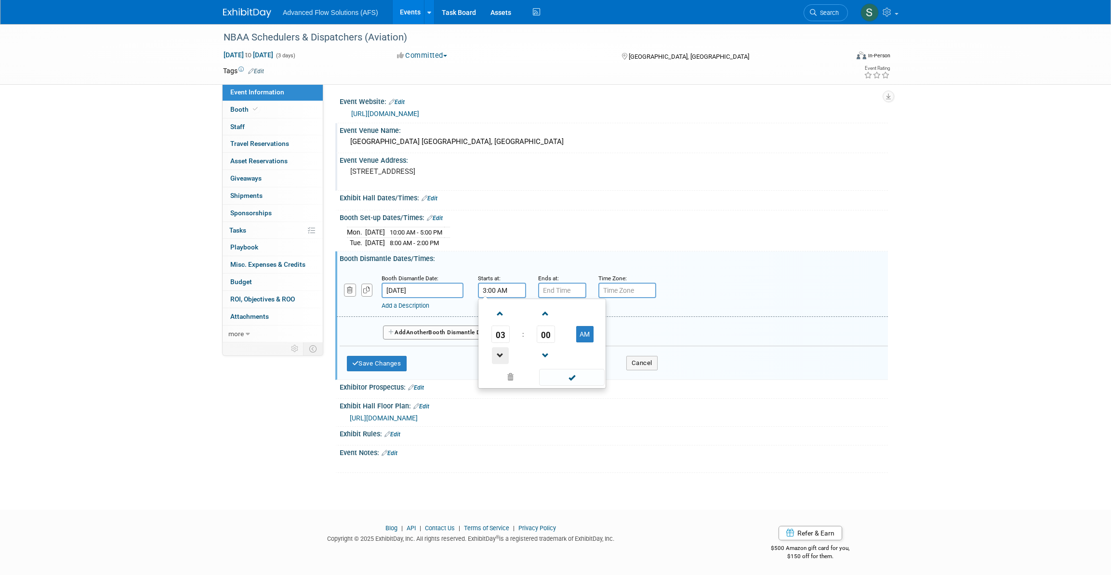
click at [502, 355] on span at bounding box center [500, 355] width 17 height 17
click at [503, 316] on span at bounding box center [500, 314] width 17 height 17
click at [582, 332] on button "AM" at bounding box center [584, 334] width 17 height 16
click at [550, 312] on span at bounding box center [545, 314] width 17 height 17
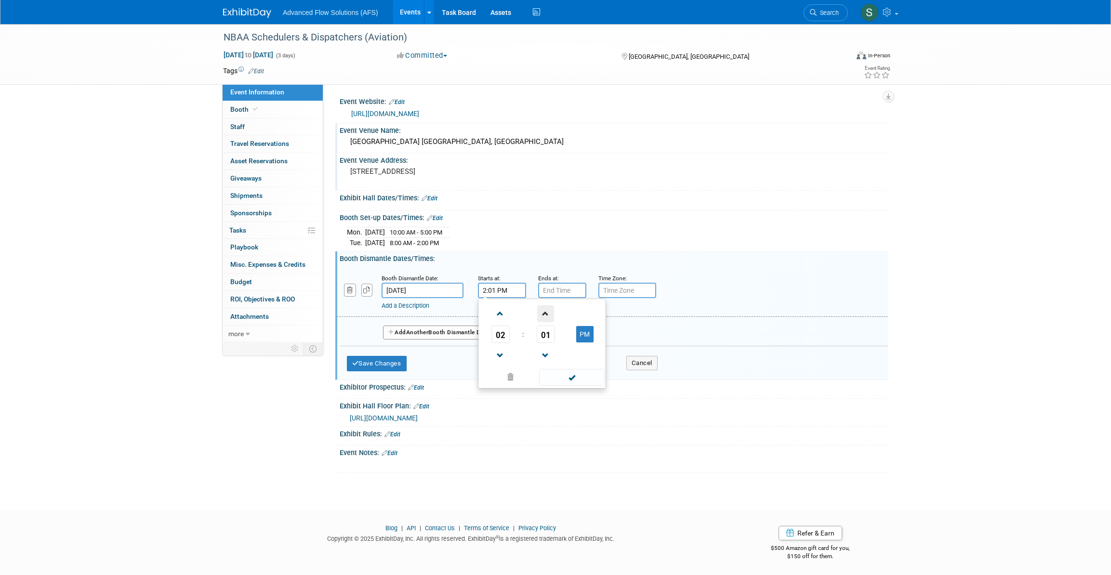
click at [550, 312] on span at bounding box center [545, 314] width 17 height 17
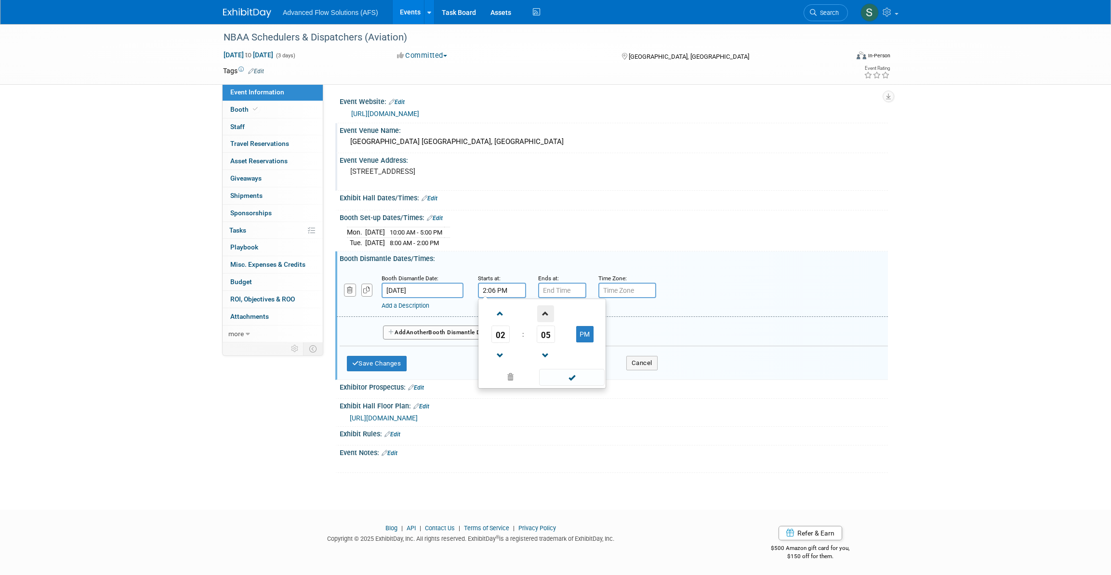
click at [550, 312] on span at bounding box center [545, 314] width 17 height 17
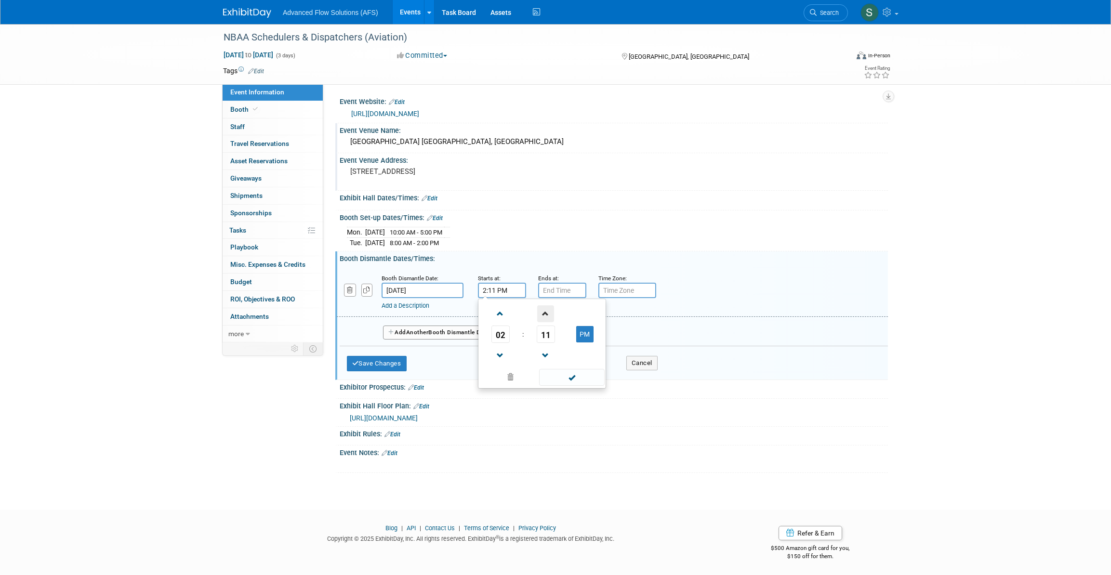
click at [550, 312] on span at bounding box center [545, 314] width 17 height 17
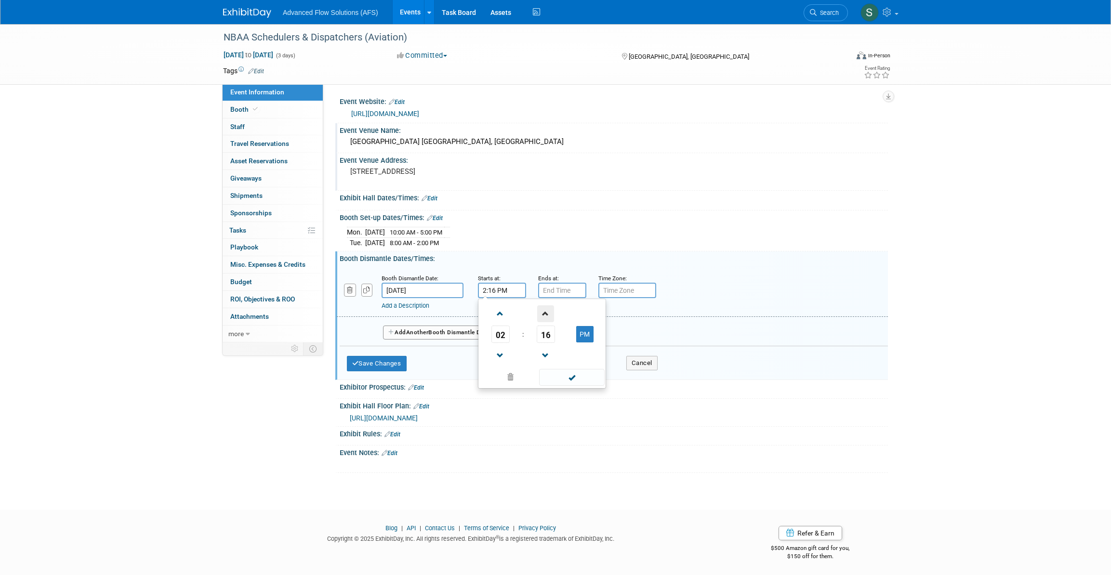
click at [550, 312] on span at bounding box center [545, 314] width 17 height 17
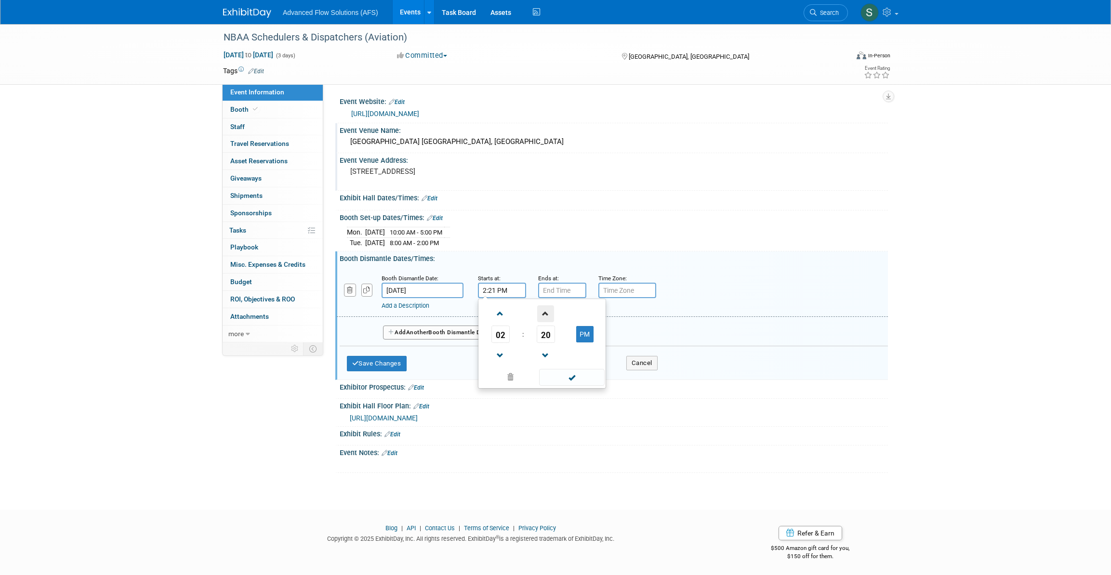
click at [550, 312] on span at bounding box center [545, 314] width 17 height 17
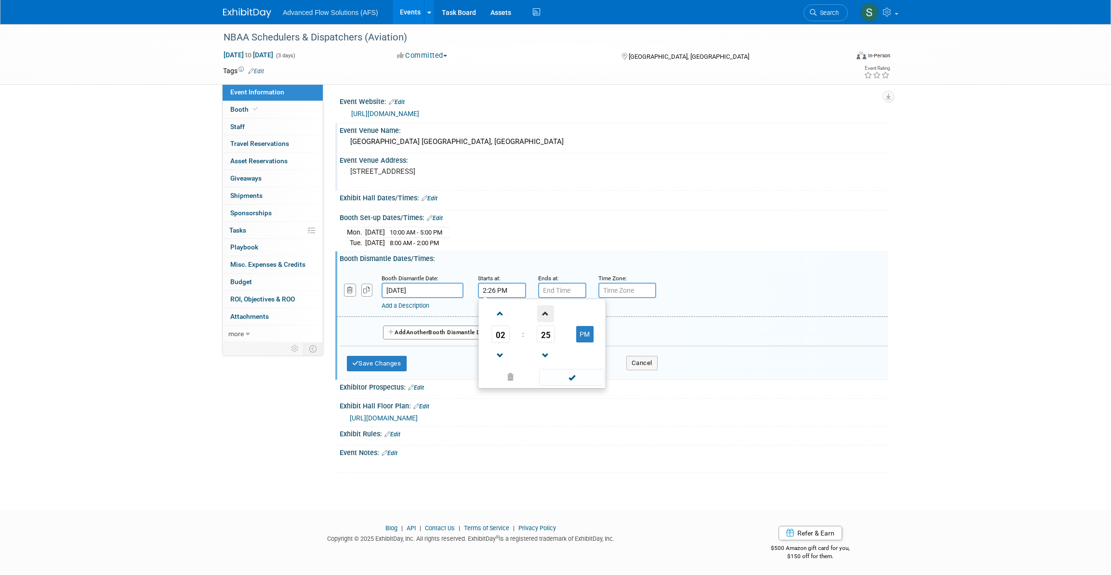
click at [550, 312] on span at bounding box center [545, 314] width 17 height 17
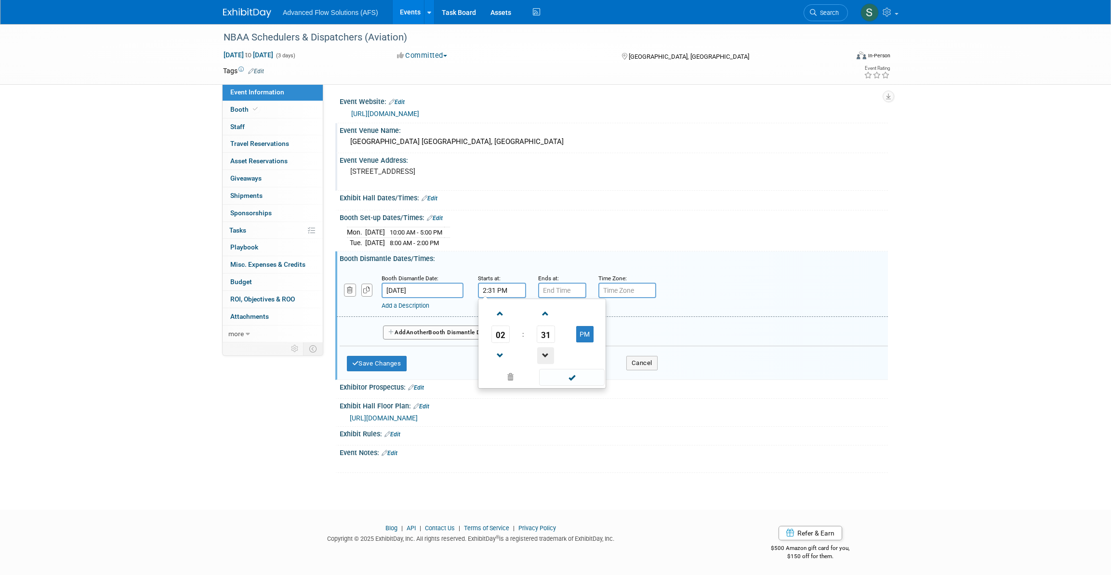
click at [550, 356] on span at bounding box center [545, 355] width 17 height 17
type input "2:30 PM"
type input "7:00 PM"
click at [552, 291] on input "7:00 PM" at bounding box center [562, 290] width 48 height 15
click at [640, 376] on span at bounding box center [631, 377] width 65 height 17
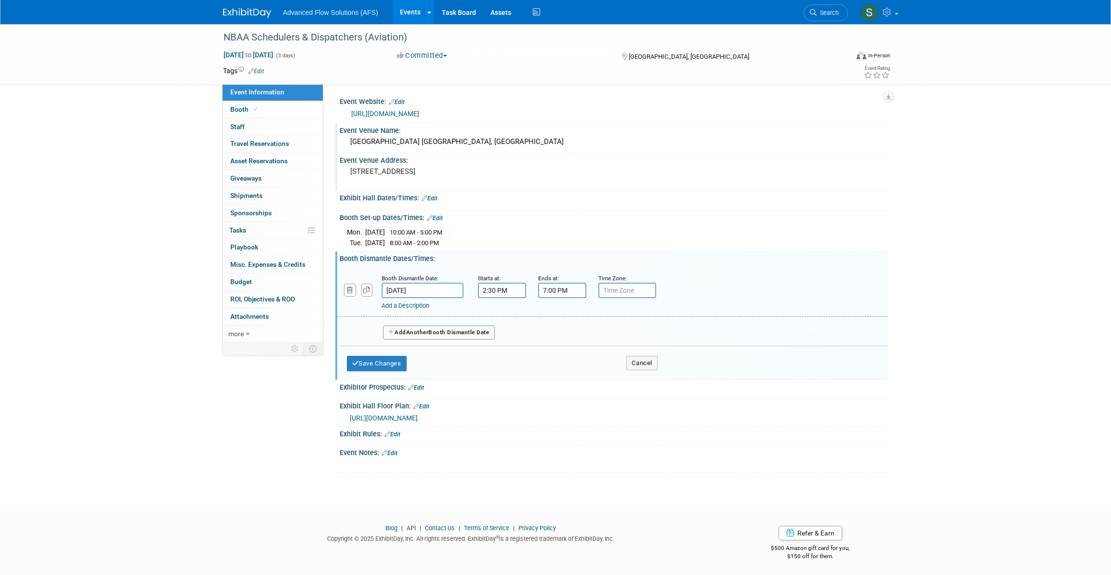
click at [412, 329] on span "Another" at bounding box center [417, 332] width 23 height 7
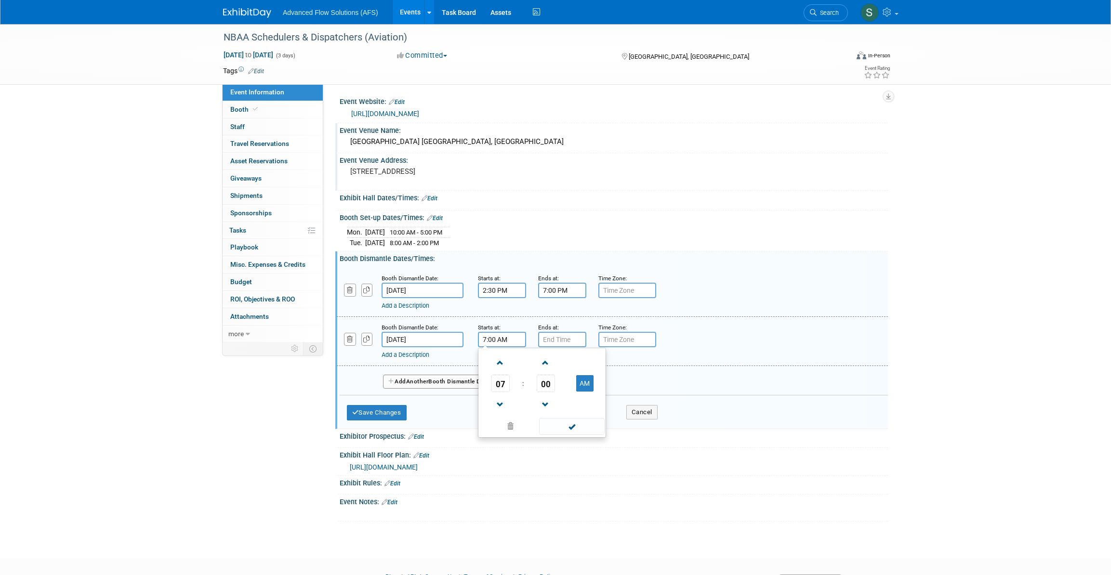
click at [487, 334] on input "7:00 AM" at bounding box center [502, 339] width 48 height 15
click at [499, 360] on span at bounding box center [500, 363] width 17 height 17
type input "8:00 AM"
click at [545, 333] on input "7:00 PM" at bounding box center [562, 339] width 48 height 15
click at [559, 359] on span at bounding box center [560, 363] width 17 height 17
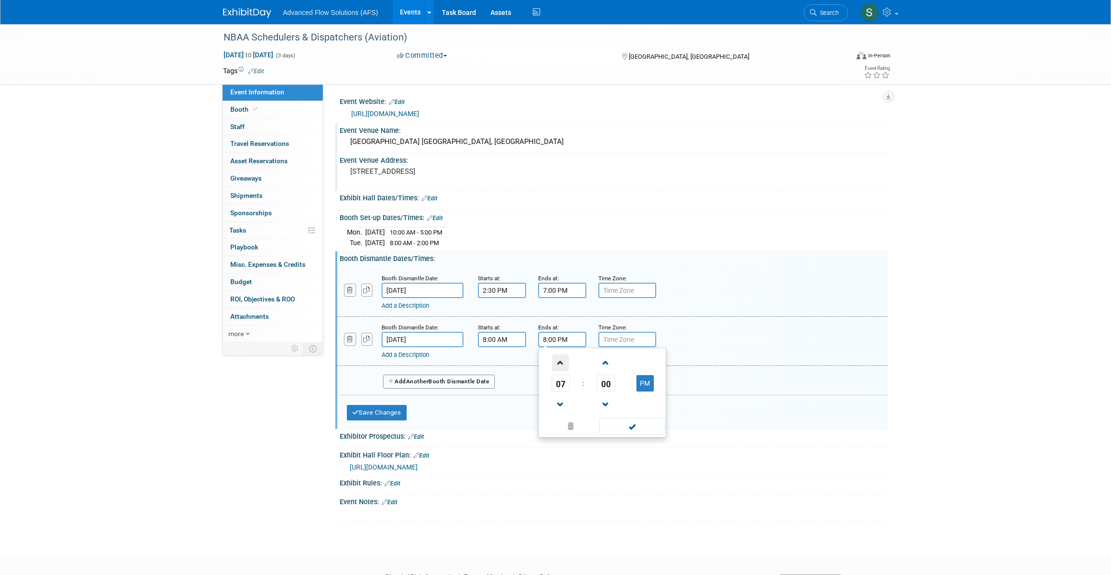
click at [559, 359] on span at bounding box center [560, 363] width 17 height 17
click at [641, 381] on button "AM" at bounding box center [645, 383] width 17 height 16
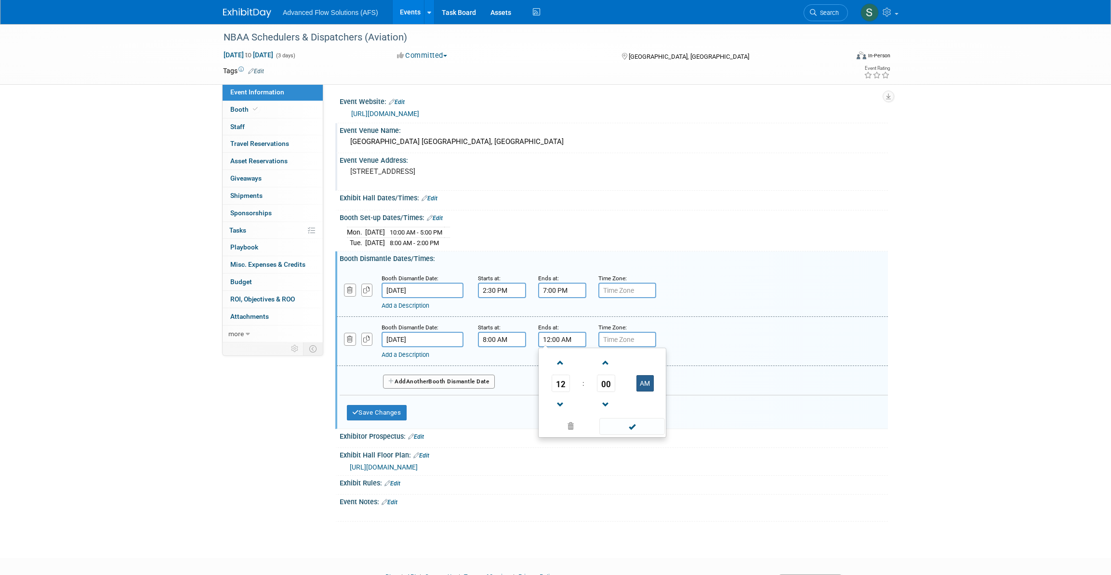
type input "12:00 PM"
click at [633, 422] on span at bounding box center [631, 426] width 65 height 17
click at [555, 288] on input "7:00 PM" at bounding box center [562, 290] width 48 height 15
type input "6:30 PM"
click at [682, 281] on div "Add a Description Description:" at bounding box center [613, 291] width 566 height 37
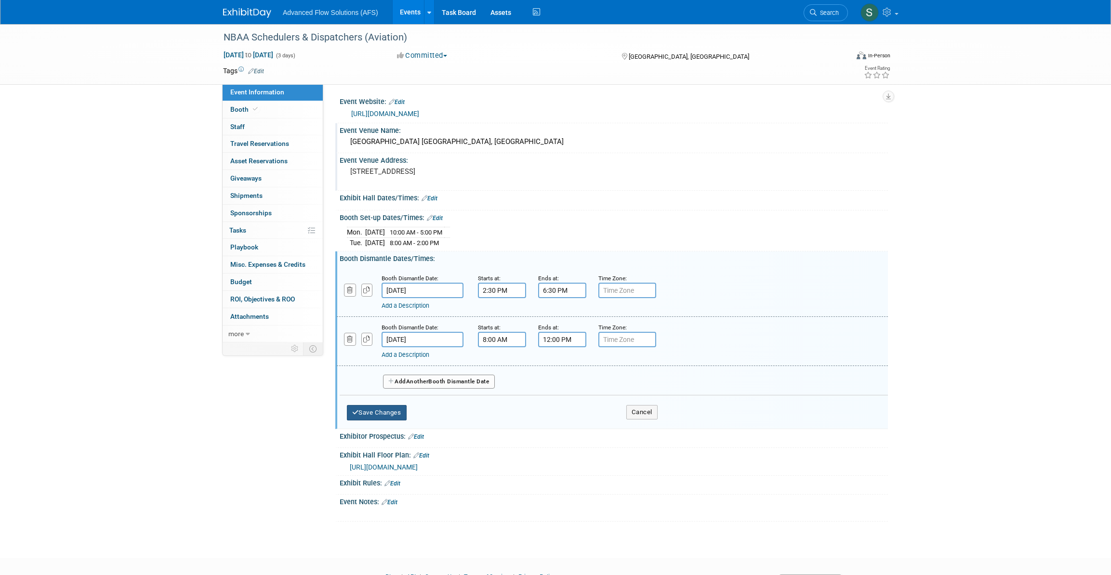
click at [396, 408] on button "Save Changes" at bounding box center [377, 412] width 60 height 15
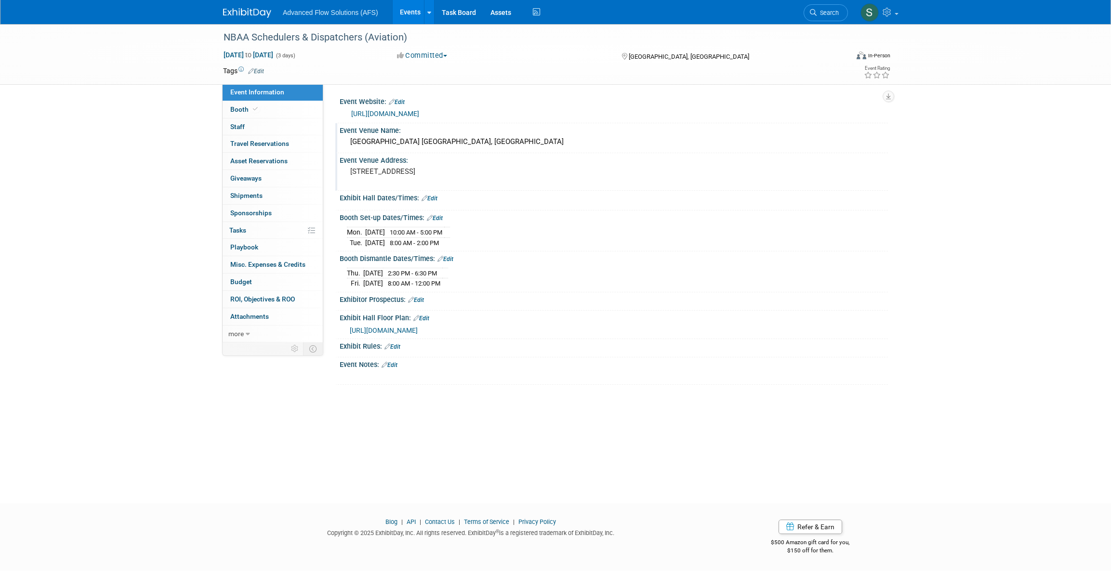
click at [398, 344] on link "Edit" at bounding box center [393, 347] width 16 height 7
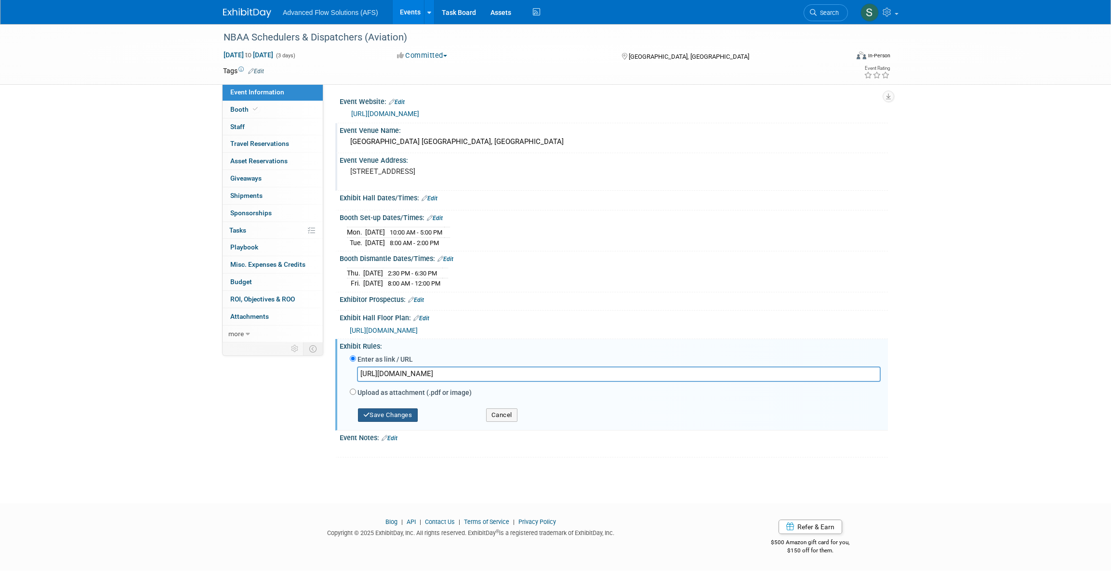
type input "https://nbaa.org/events/2026-nbaa-schedulers-dispatchers-conference-sdc2026/exh…"
click at [380, 412] on button "Save Changes" at bounding box center [388, 415] width 60 height 13
